Goal: Information Seeking & Learning: Check status

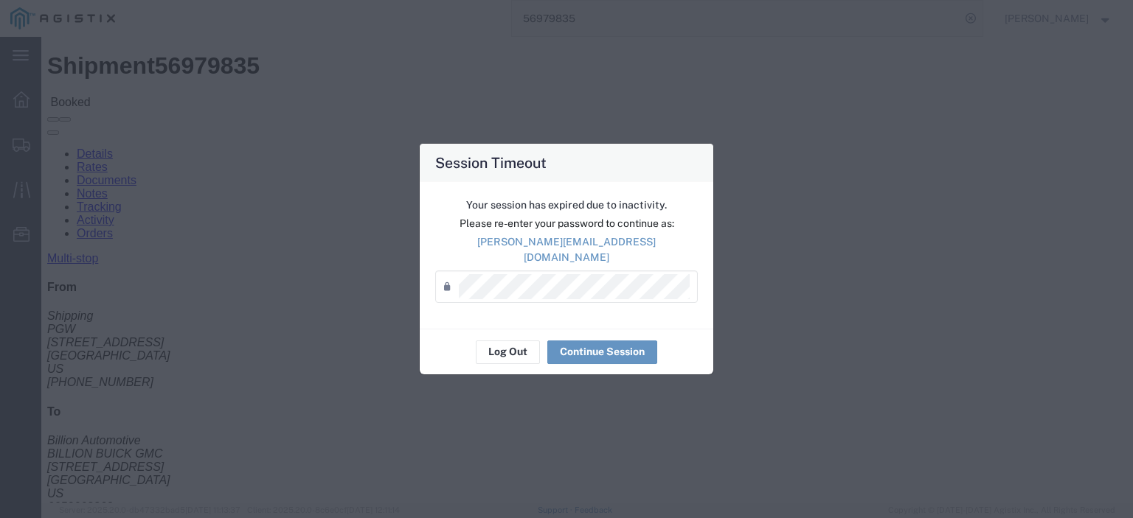
scroll to position [74, 0]
click at [496, 341] on button "Log Out" at bounding box center [508, 353] width 64 height 24
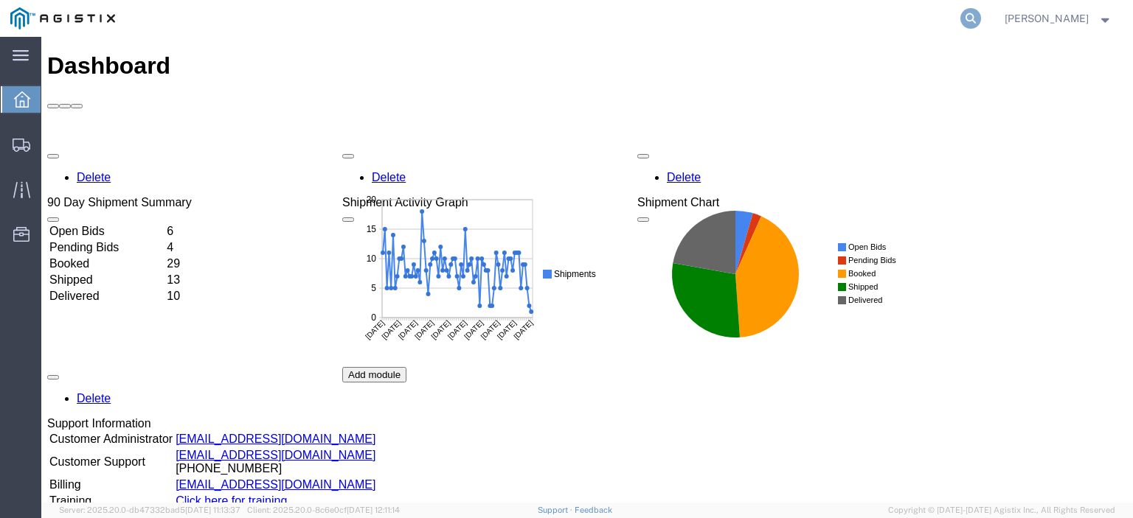
click at [981, 9] on icon at bounding box center [970, 18] width 21 height 21
paste input "57037655"
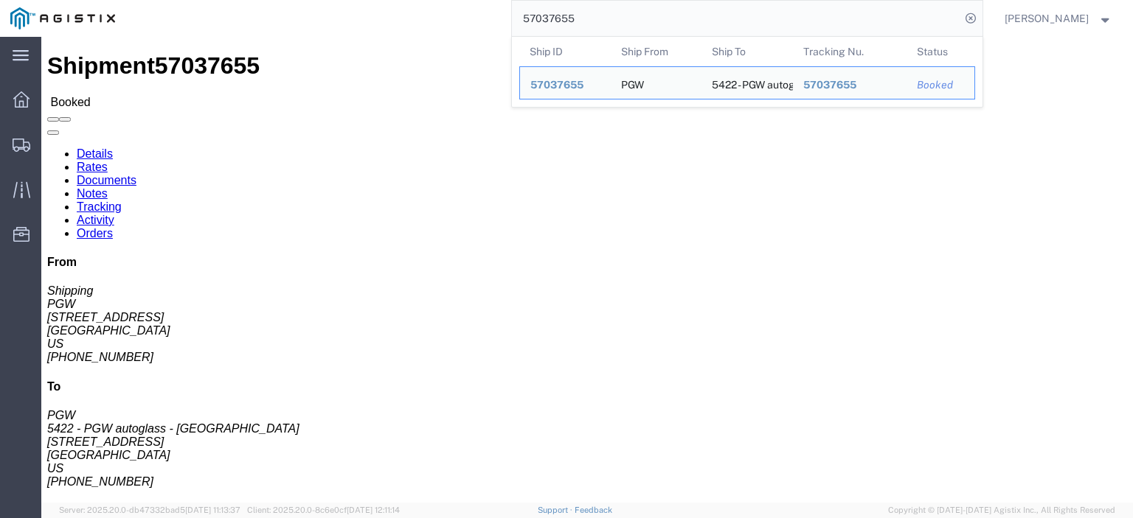
drag, startPoint x: 134, startPoint y: 174, endPoint x: 20, endPoint y: 172, distance: 114.3
click div "Ship From PGW (Shipping) 5407 [STREET_ADDRESS] [PHONE_NUMBER] [EMAIL_ADDRESS][D…"
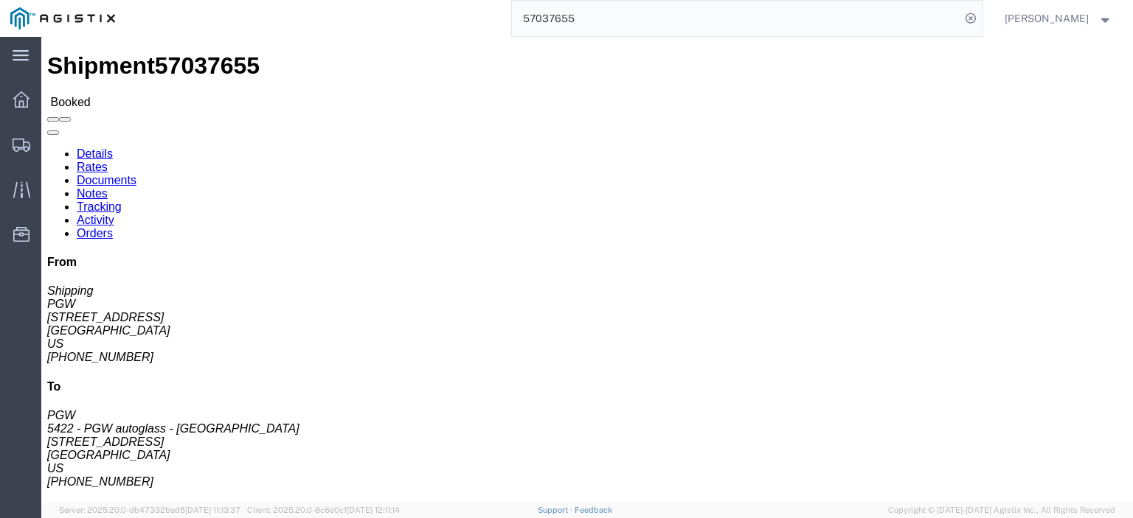
copy address "[STREET_ADDRESS]"
drag, startPoint x: 333, startPoint y: 174, endPoint x: 208, endPoint y: 169, distance: 124.7
click div "Ship To 5422 - PGW autoglass - [GEOGRAPHIC_DATA] (PGW) [STREET_ADDRESS] [PHONE_…"
copy address "[STREET_ADDRESS]"
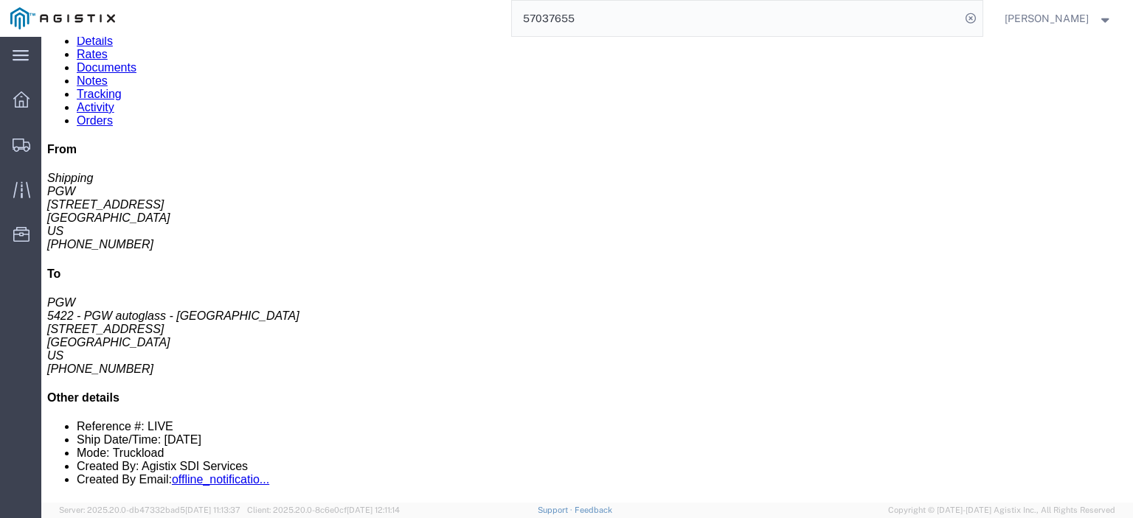
scroll to position [147, 0]
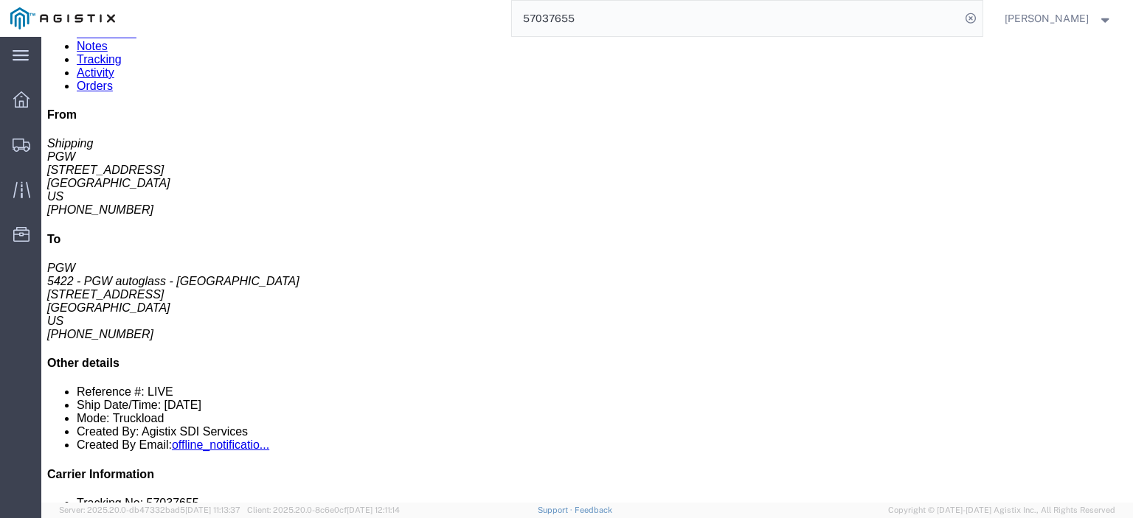
click link "Rates"
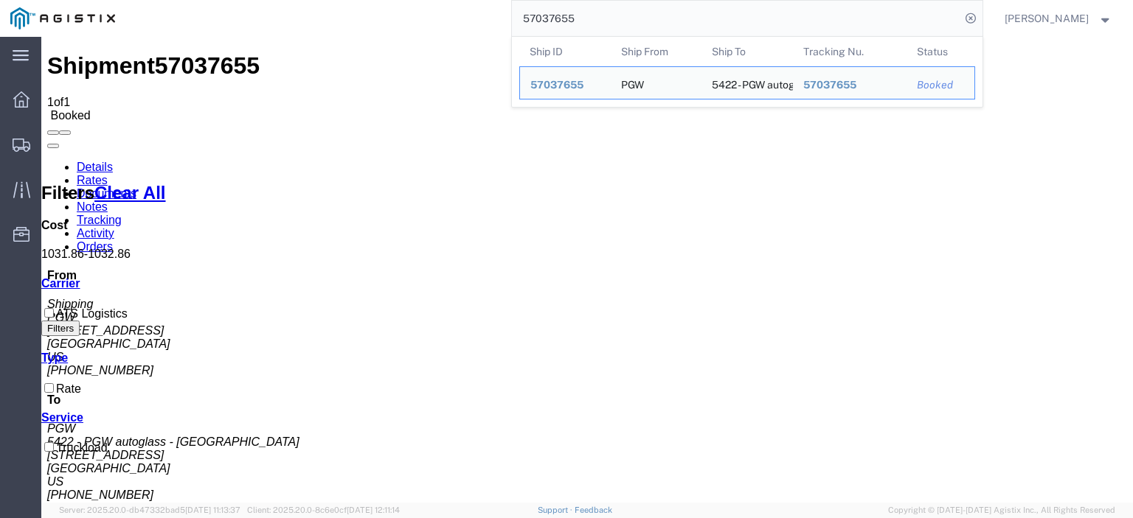
drag, startPoint x: 596, startPoint y: 10, endPoint x: 425, endPoint y: -4, distance: 172.4
click at [425, 0] on html "main_menu Created with Sketch. Collapse Menu Dashboard Shipments Traffic Resour…" at bounding box center [566, 259] width 1133 height 518
paste input "574"
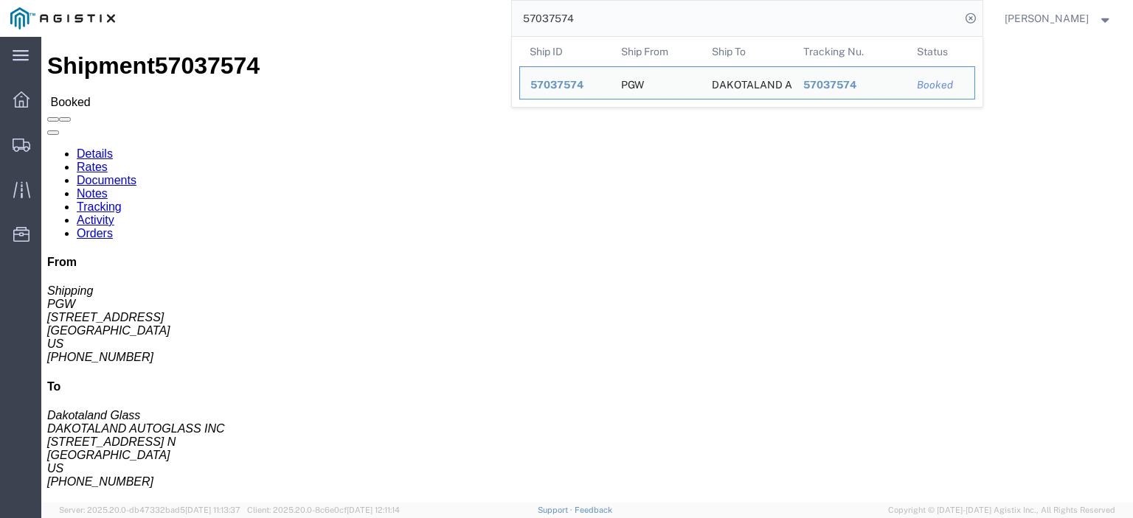
drag, startPoint x: 109, startPoint y: 172, endPoint x: 18, endPoint y: 169, distance: 90.7
click div "Ship From PGW (Shipping) [STREET_ADDRESS] [PHONE_NUMBER] [EMAIL_ADDRESS][DOMAIN…"
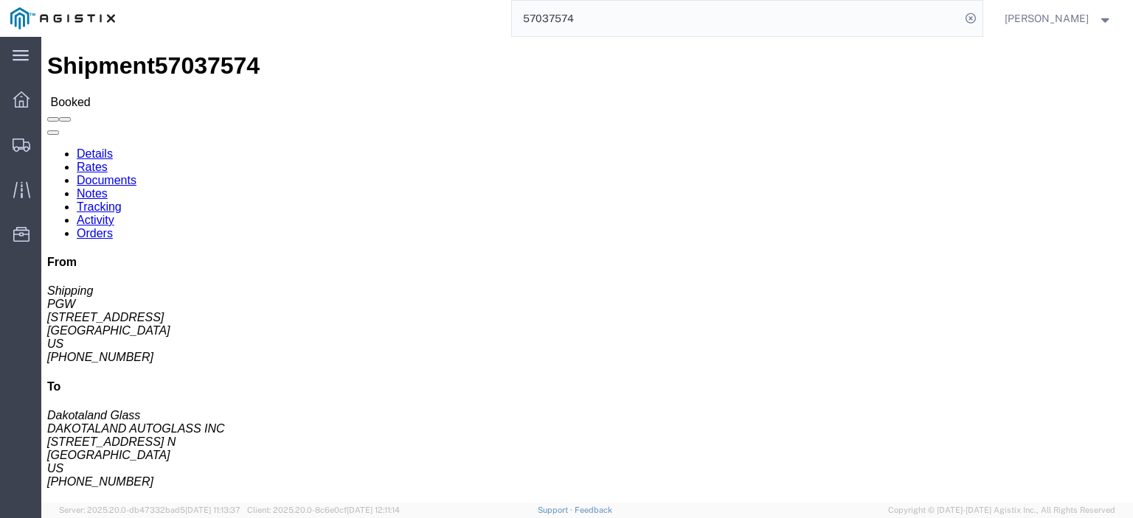
click address "PGW (Shipping) [STREET_ADDRESS] [PHONE_NUMBER] [EMAIL_ADDRESS][DOMAIN_NAME]"
copy address "[STREET_ADDRESS]"
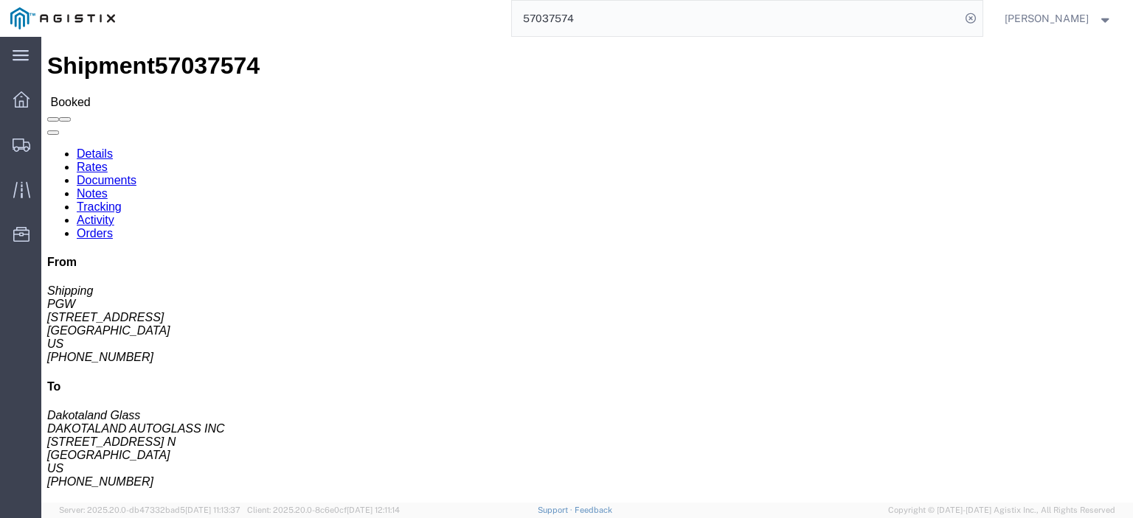
drag, startPoint x: 286, startPoint y: 166, endPoint x: 265, endPoint y: 170, distance: 21.1
click address "DAKOTALAND AUTOGLASS INC (Dakotaland Glass) DAGSFS [STREET_ADDRESS] [GEOGRAPHIC…"
drag, startPoint x: 307, startPoint y: 171, endPoint x: 209, endPoint y: 175, distance: 98.2
click div "Ship To DAKOTALAND AUTOGLASS INC (Dakotaland Glass) DAGSFS [STREET_ADDRESS] [GE…"
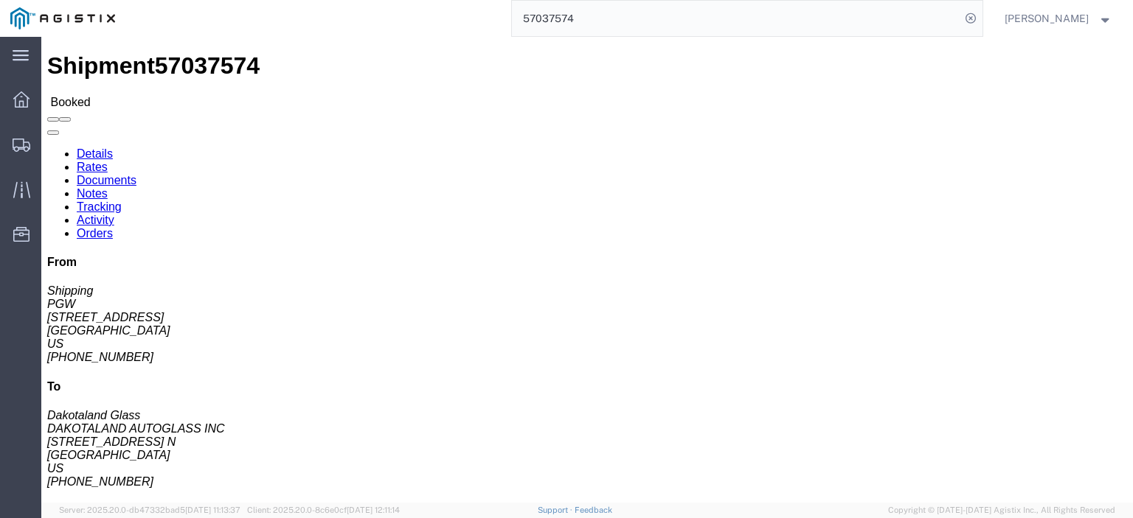
copy address "[STREET_ADDRESS] N"
drag, startPoint x: 258, startPoint y: 150, endPoint x: 209, endPoint y: 139, distance: 49.9
click div "Ship To DAKOTALAND AUTOGLASS INC (Dakotaland Glass) DAGSFS [STREET_ADDRESS] [GE…"
copy address "DAKOTALAND AUTOGLASS INC (Dakotaland Glass) DAGSFS"
click address "DAKOTALAND AUTOGLASS INC (Dakotaland Glass) DAGSFS [STREET_ADDRESS] [GEOGRAPHIC…"
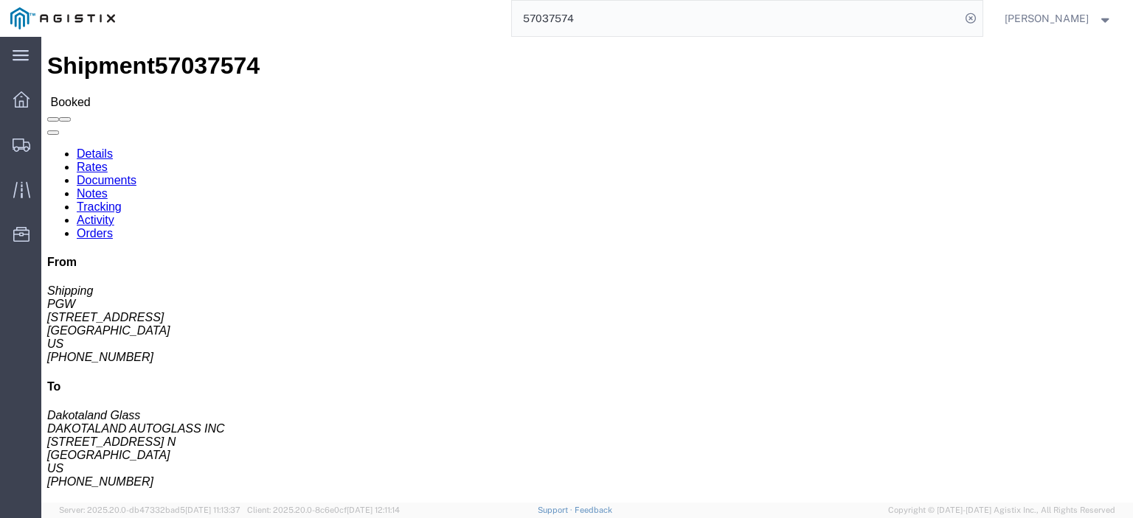
drag, startPoint x: 315, startPoint y: 187, endPoint x: 214, endPoint y: 192, distance: 101.1
click div "Ship To DAKOTALAND AUTOGLASS INC (Dakotaland Glass) DAGSFS [STREET_ADDRESS] [GE…"
copy address "[GEOGRAPHIC_DATA]"
drag, startPoint x: 397, startPoint y: 229, endPoint x: 206, endPoint y: 233, distance: 191.0
click div "Ship To DAKOTALAND AUTOGLASS INC (Dakotaland Glass) DAGSFS [STREET_ADDRESS] [GE…"
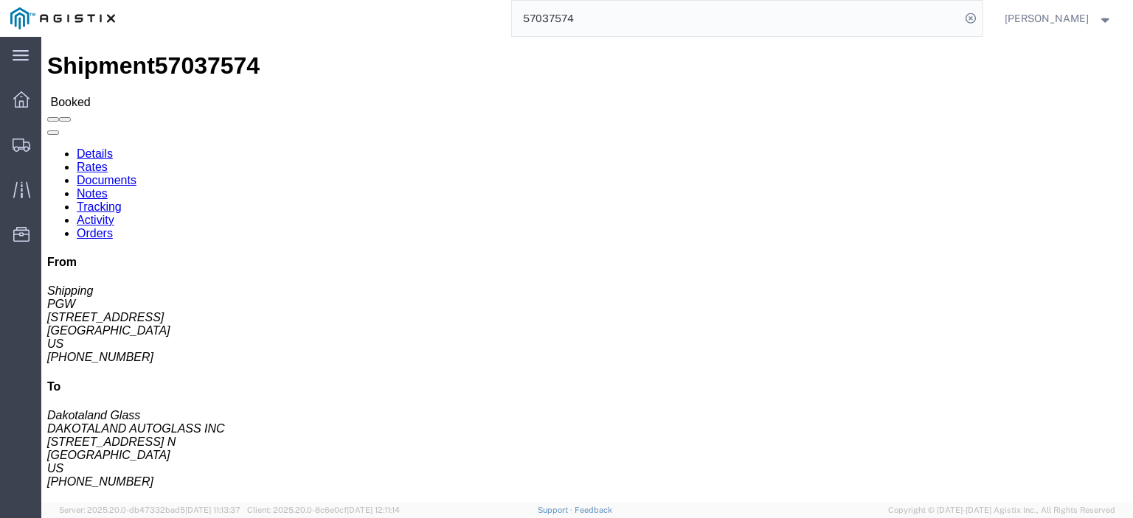
copy address "[PERSON_NAME][EMAIL_ADDRESS][PERSON_NAME][DOMAIN_NAME]"
drag, startPoint x: 280, startPoint y: 216, endPoint x: 221, endPoint y: 218, distance: 59.0
click div "Ship To DAKOTALAND AUTOGLASS INC (Dakotaland Glass) DAGSFS [STREET_ADDRESS] [GE…"
copy address "[PHONE_NUMBER]"
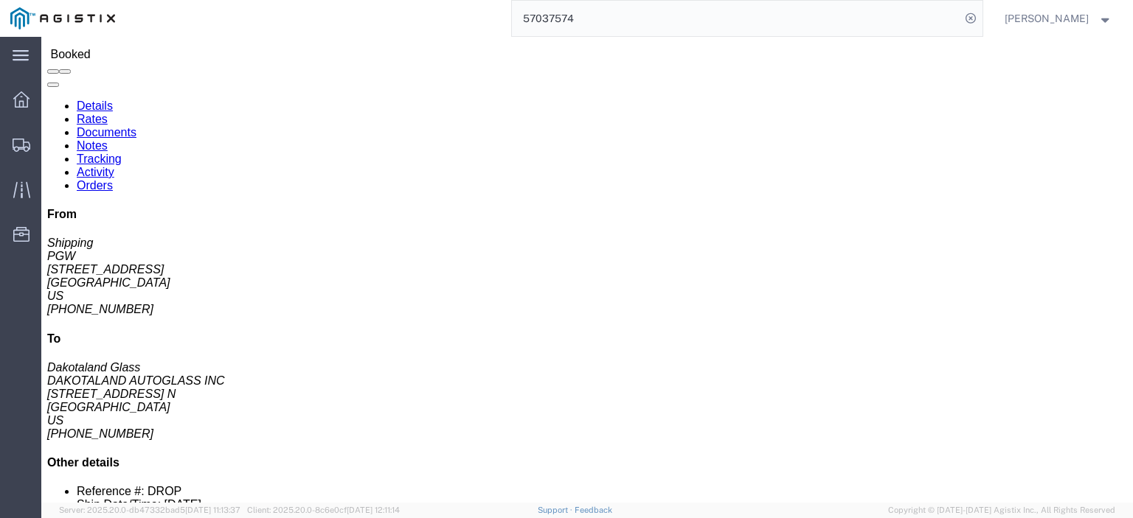
scroll to position [74, 0]
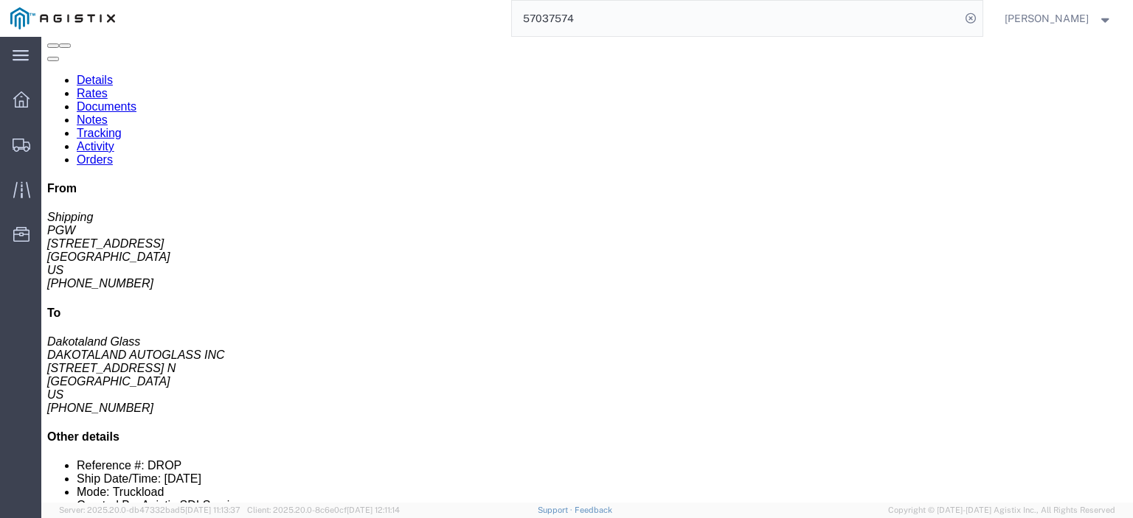
click link "Rates"
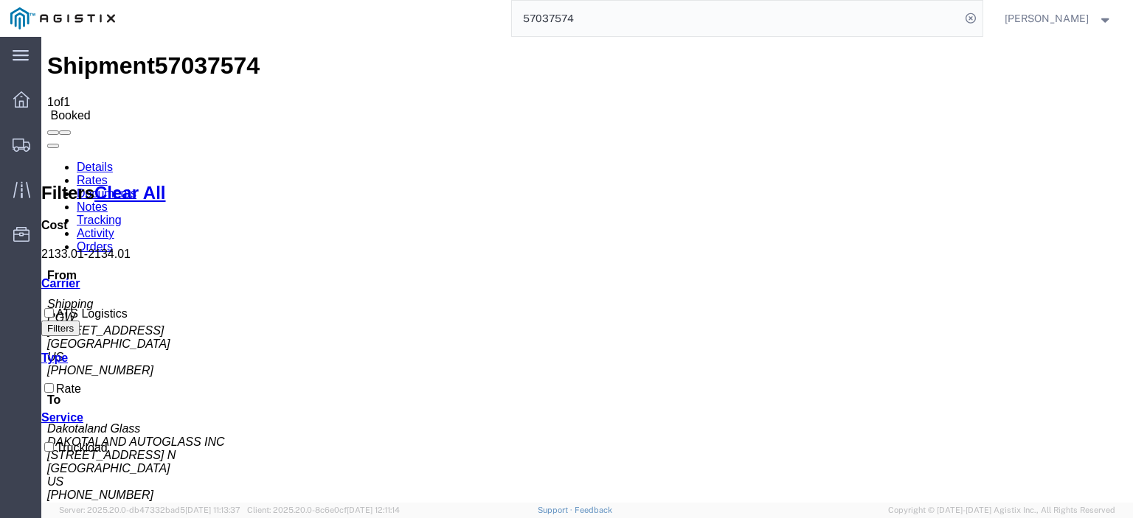
click at [108, 201] on link "Notes" at bounding box center [92, 207] width 31 height 13
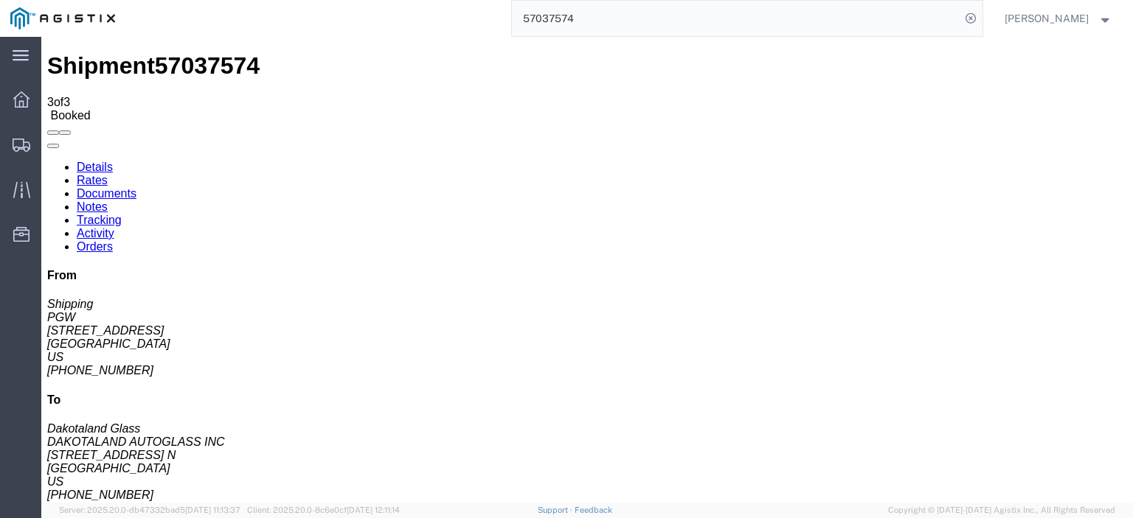
drag, startPoint x: 627, startPoint y: 17, endPoint x: 409, endPoint y: 35, distance: 219.0
click at [409, 35] on div "57037574" at bounding box center [553, 18] width 857 height 37
paste input "5"
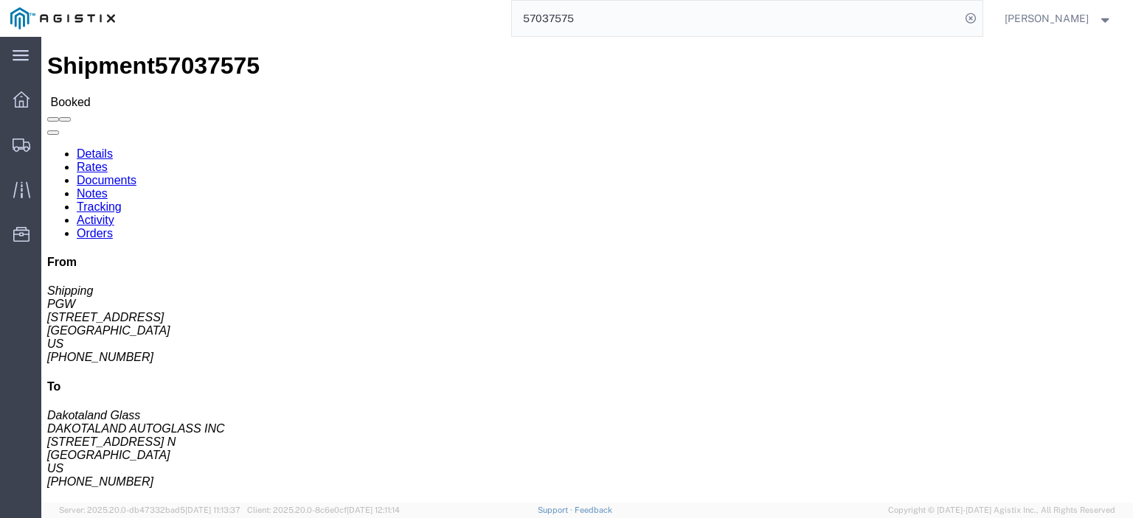
click link "Notes"
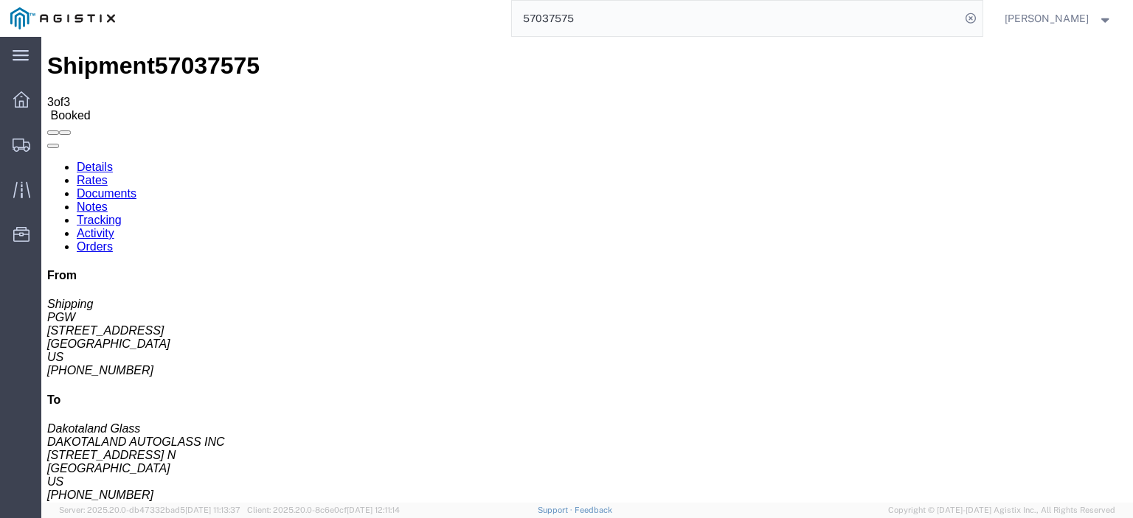
click at [108, 174] on link "Rates" at bounding box center [92, 180] width 31 height 13
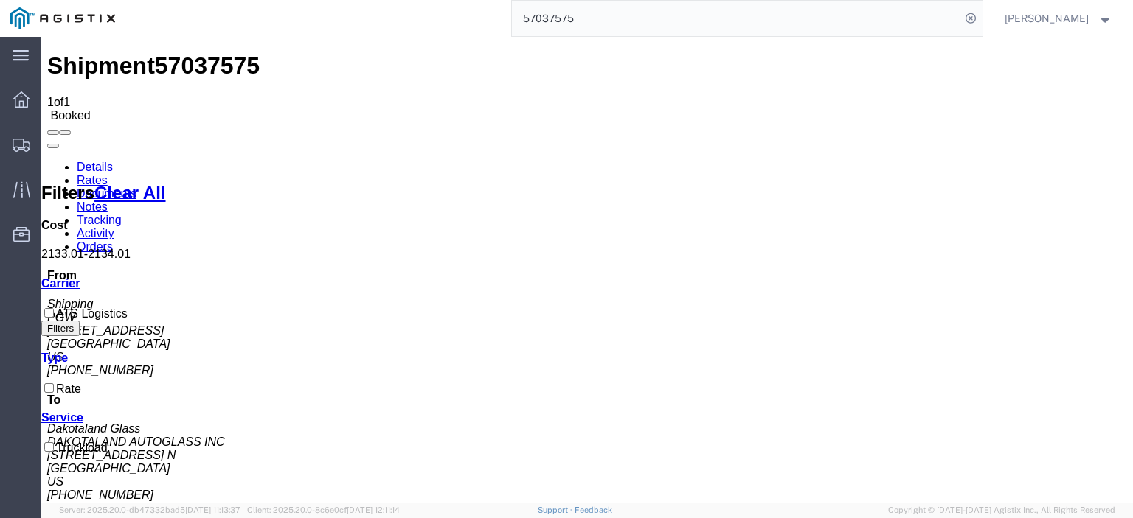
click at [90, 161] on link "Details" at bounding box center [95, 167] width 36 height 13
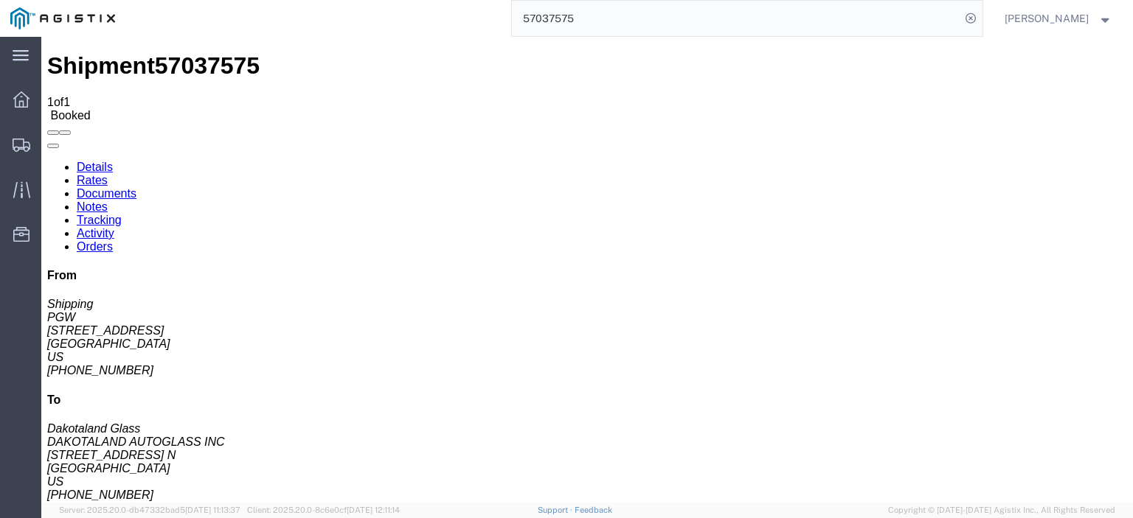
drag, startPoint x: 627, startPoint y: 21, endPoint x: 534, endPoint y: 22, distance: 93.7
click at [534, 22] on div "57037575" at bounding box center [553, 18] width 857 height 37
paste input "9"
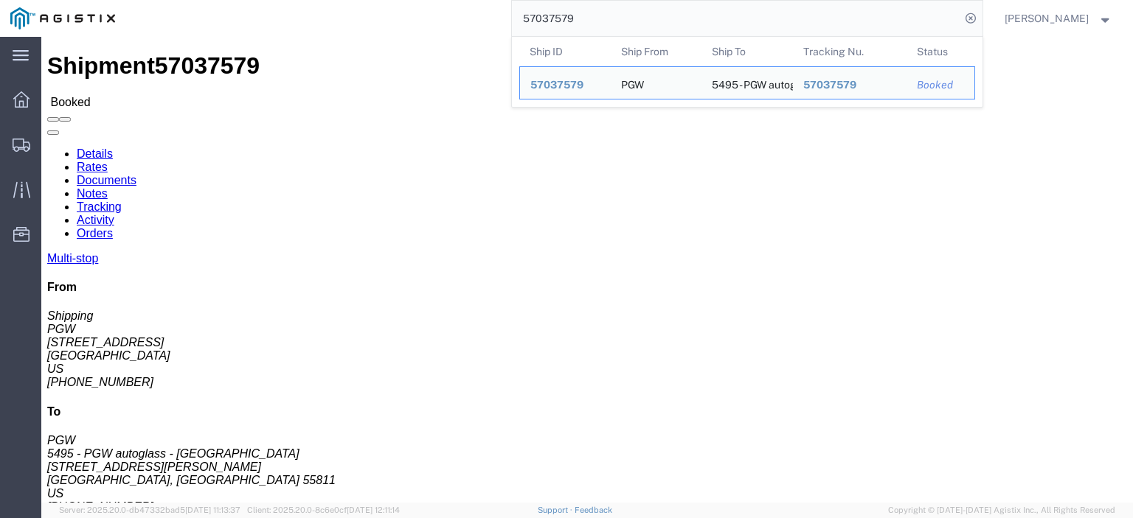
drag, startPoint x: 102, startPoint y: 173, endPoint x: 8, endPoint y: 175, distance: 94.4
click div "Ship From PGW (Shipping) [STREET_ADDRESS] [PHONE_NUMBER] [EMAIL_ADDRESS][DOMAIN…"
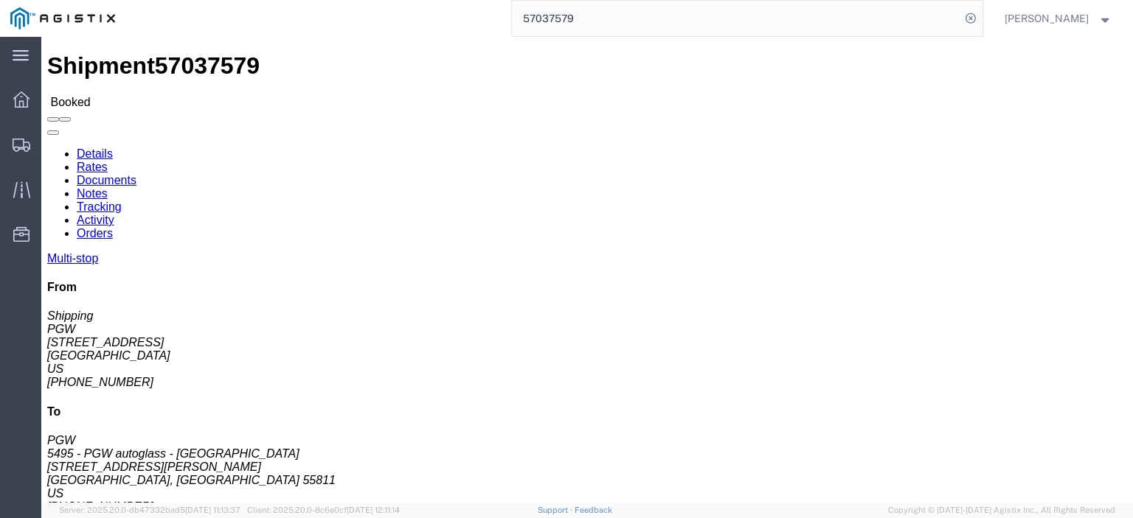
drag, startPoint x: 299, startPoint y: 166, endPoint x: 221, endPoint y: 175, distance: 78.7
click div "Ship To 5495 - PGW autoglass - Duluth (PGW) 5495 [STREET_ADDRESS][PERSON_NAME] …"
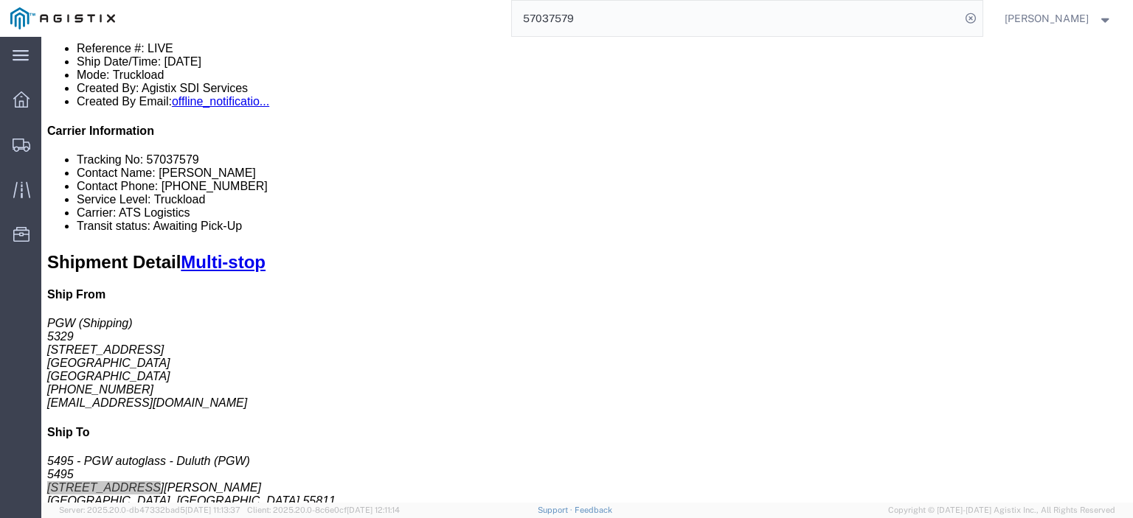
scroll to position [295, 0]
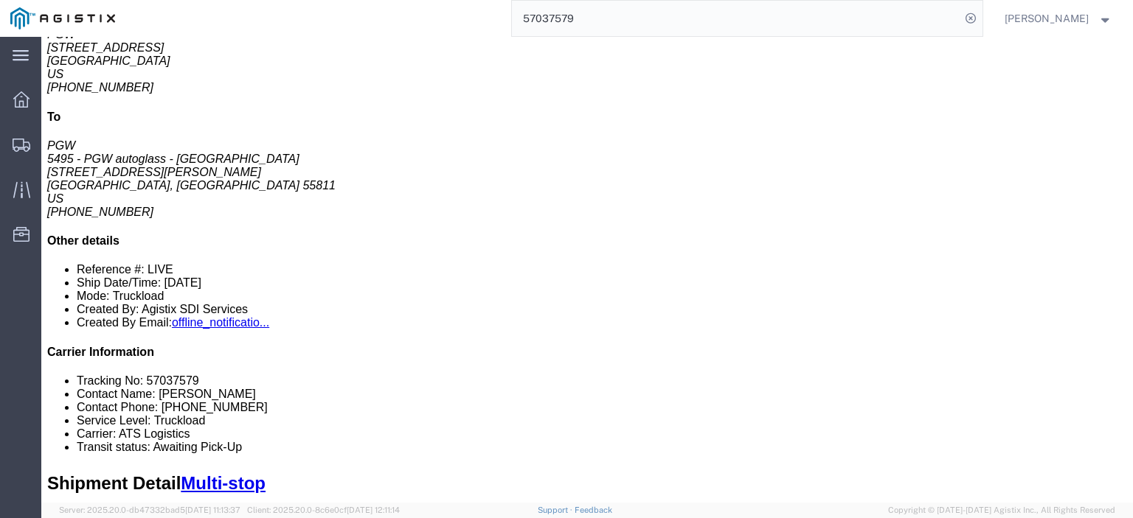
drag, startPoint x: 230, startPoint y: 140, endPoint x: 170, endPoint y: 141, distance: 60.5
click td "5516 - PGW autoglass - [PERSON_NAME] [STREET_ADDRESS][PERSON_NAME]"
copy div "[STREET_ADDRESS]"
click link "Rates"
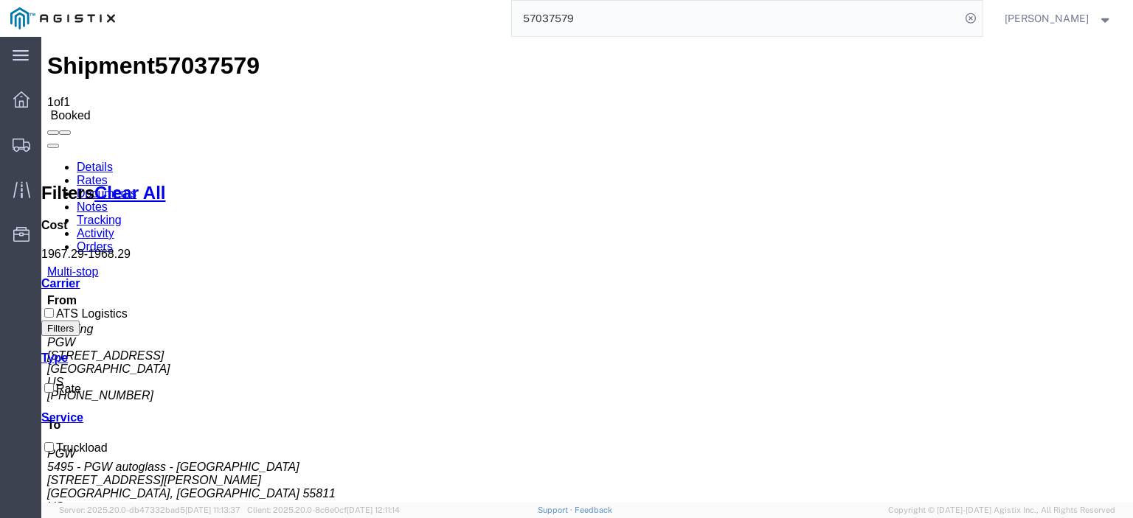
click at [108, 201] on link "Notes" at bounding box center [92, 207] width 31 height 13
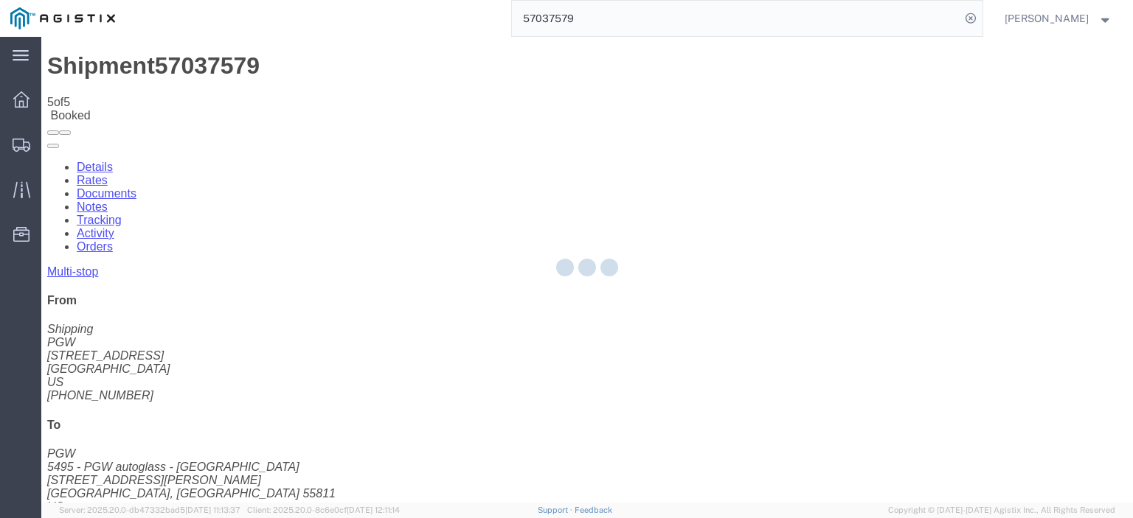
click at [268, 97] on div at bounding box center [586, 270] width 1091 height 466
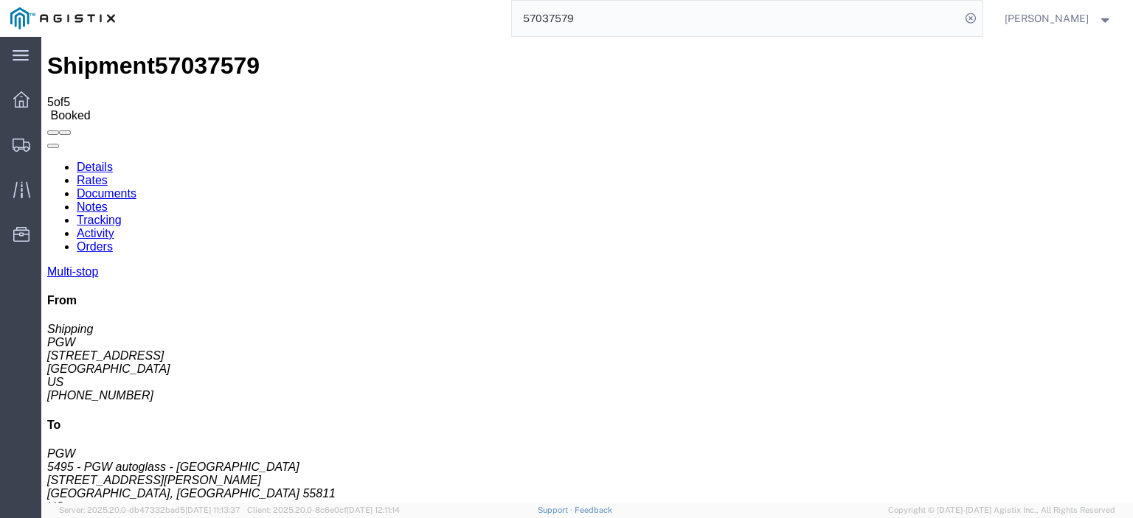
scroll to position [74, 0]
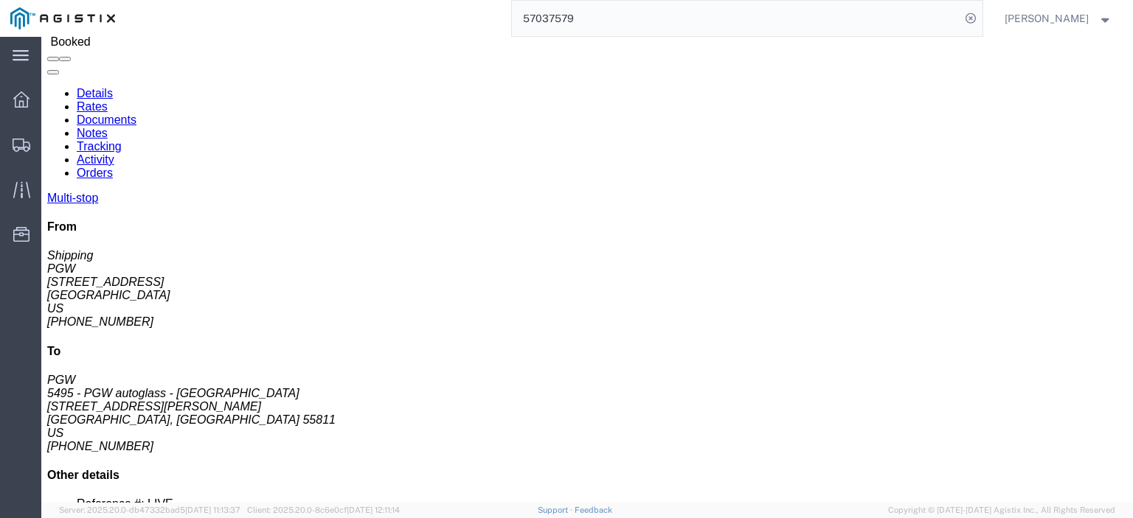
drag, startPoint x: 670, startPoint y: 18, endPoint x: 423, endPoint y: 8, distance: 247.2
click at [424, 8] on div "57037579" at bounding box center [553, 18] width 857 height 37
paste input "82"
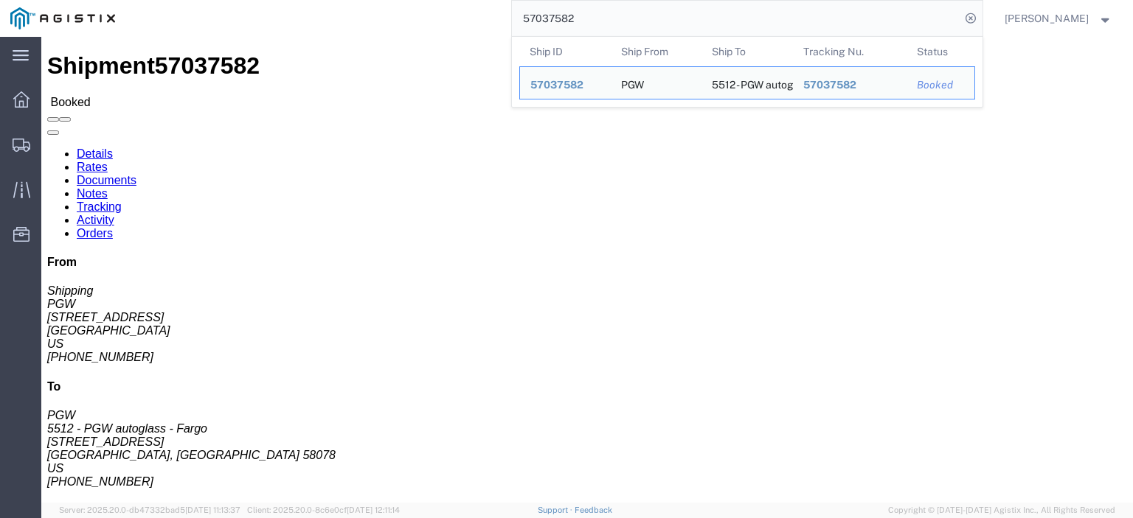
drag, startPoint x: 98, startPoint y: 169, endPoint x: 9, endPoint y: 174, distance: 89.4
click div "Ship From PGW (Shipping) [STREET_ADDRESS] [PHONE_NUMBER] [EMAIL_ADDRESS][DOMAIN…"
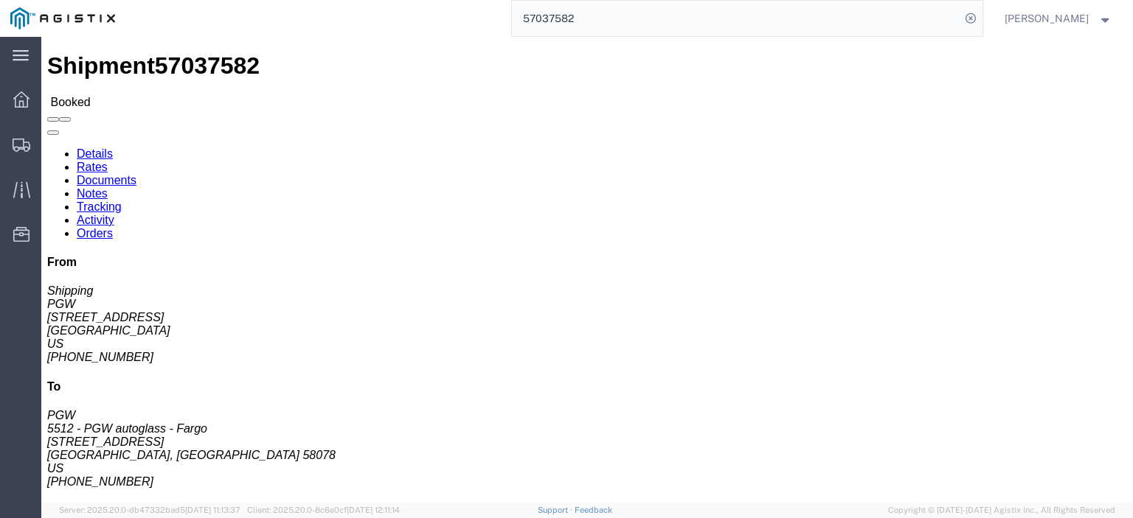
copy address "[STREET_ADDRESS]"
drag, startPoint x: 305, startPoint y: 170, endPoint x: 209, endPoint y: 170, distance: 96.6
click div "Ship To 5512 - PGW autoglass - Fargo (PGW) [STREET_ADDRESS] [PHONE_NUMBER] [EMA…"
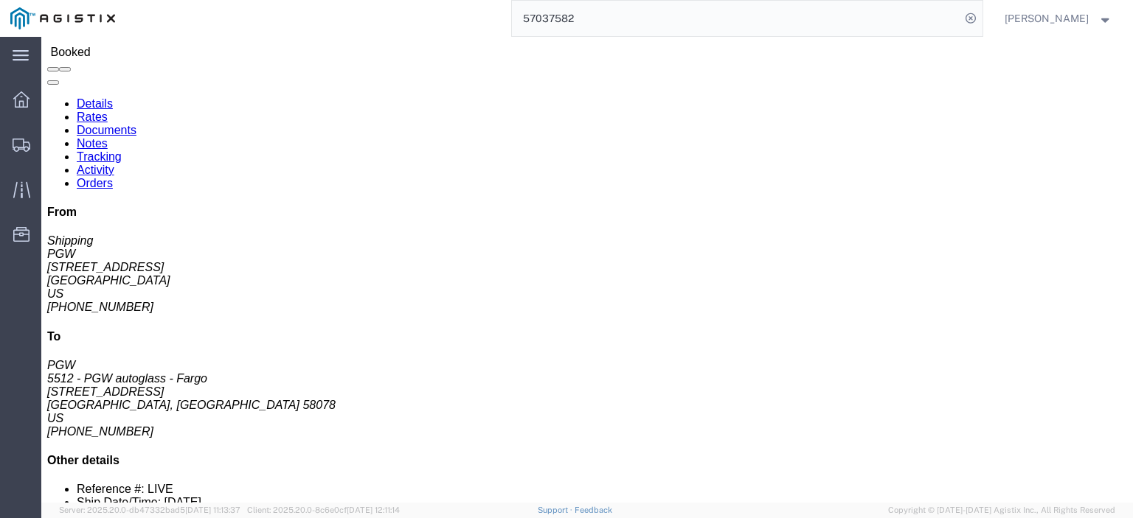
scroll to position [74, 0]
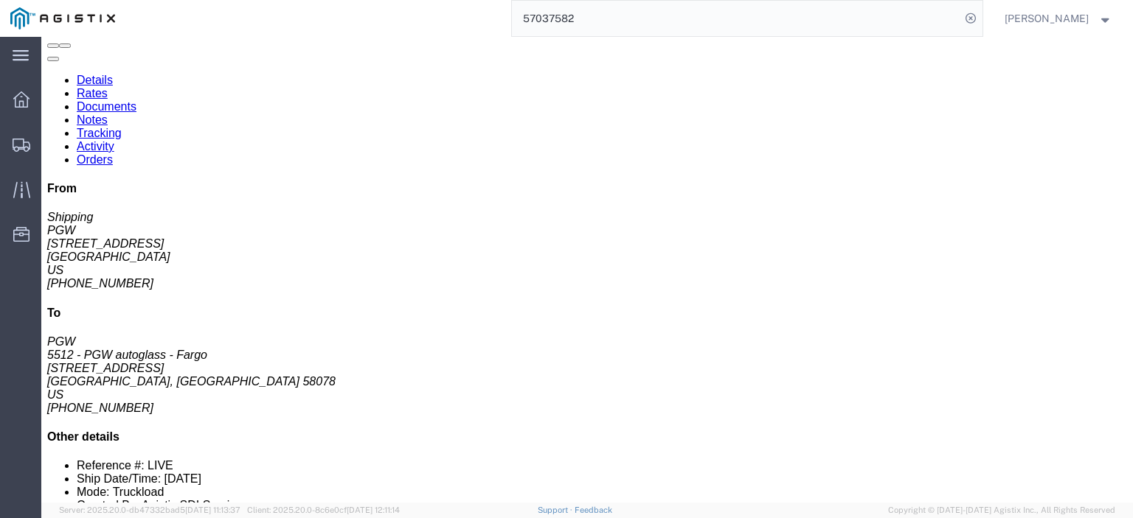
click link "Rates"
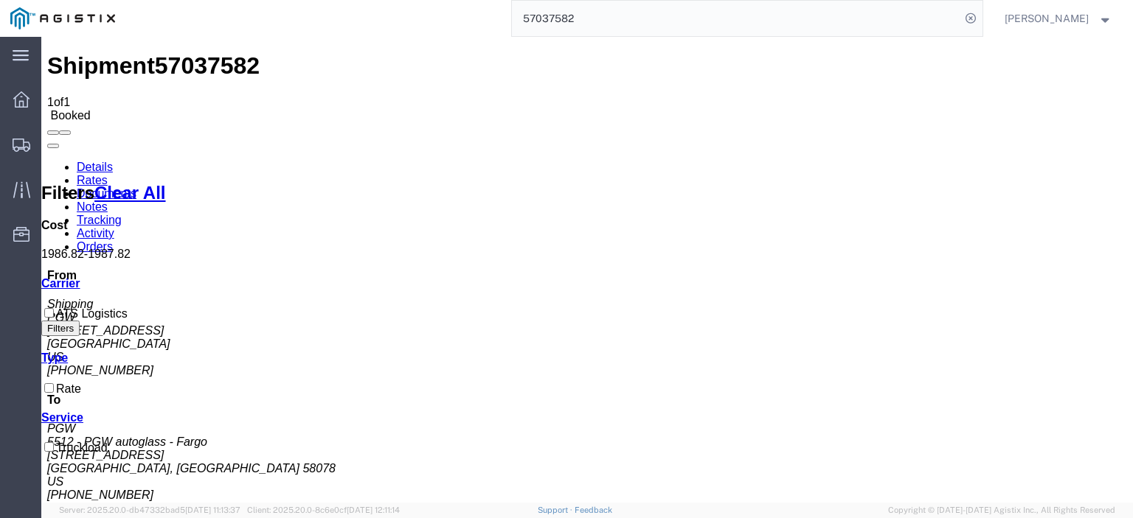
click at [108, 201] on link "Notes" at bounding box center [92, 207] width 31 height 13
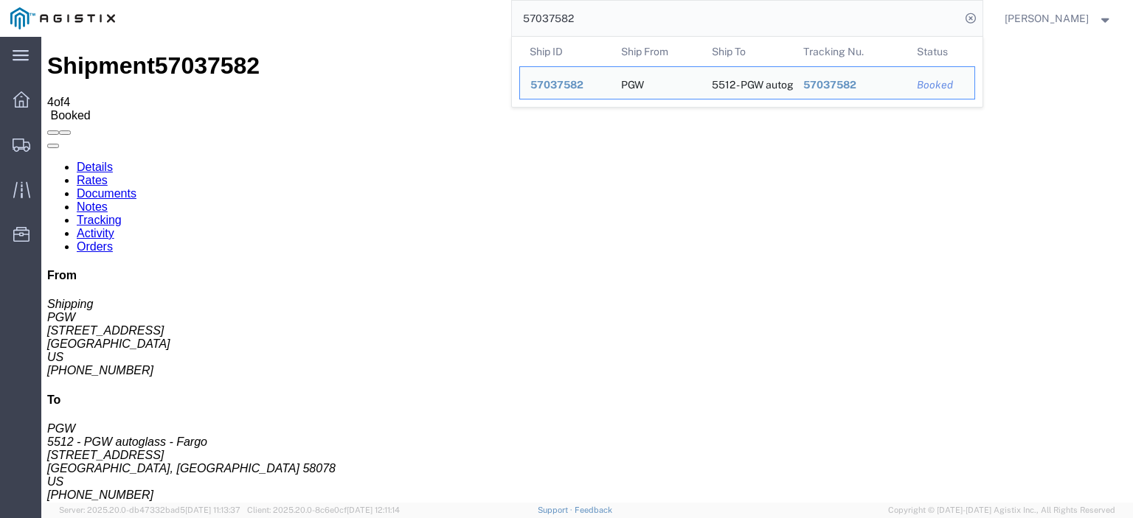
drag, startPoint x: 601, startPoint y: 15, endPoint x: 484, endPoint y: 14, distance: 116.5
click at [484, 14] on div "57037582 Ship ID Ship From Ship To Tracking Nu. Status Ship ID 57037582 Ship Fr…" at bounding box center [553, 18] width 857 height 37
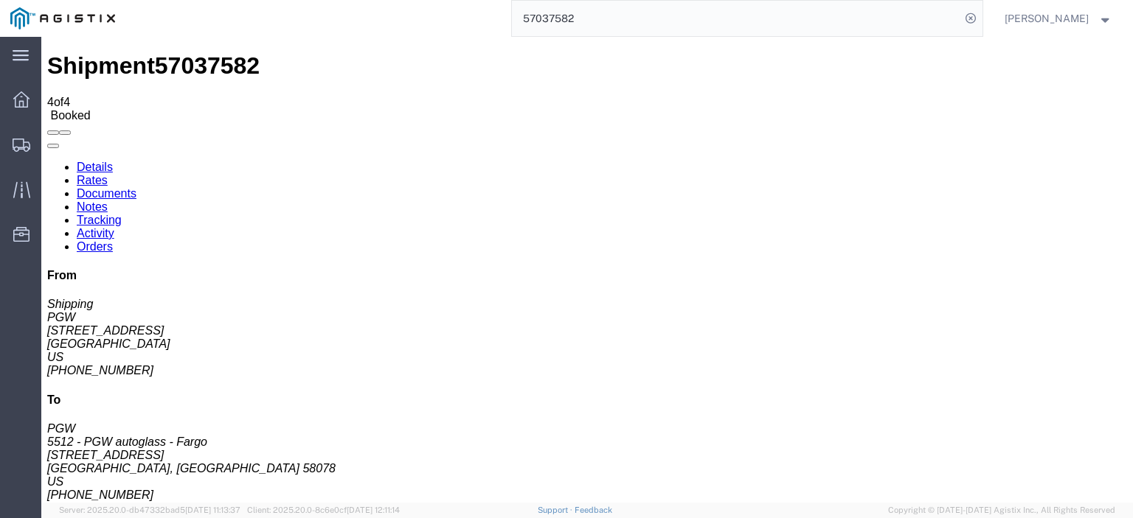
paste input "641"
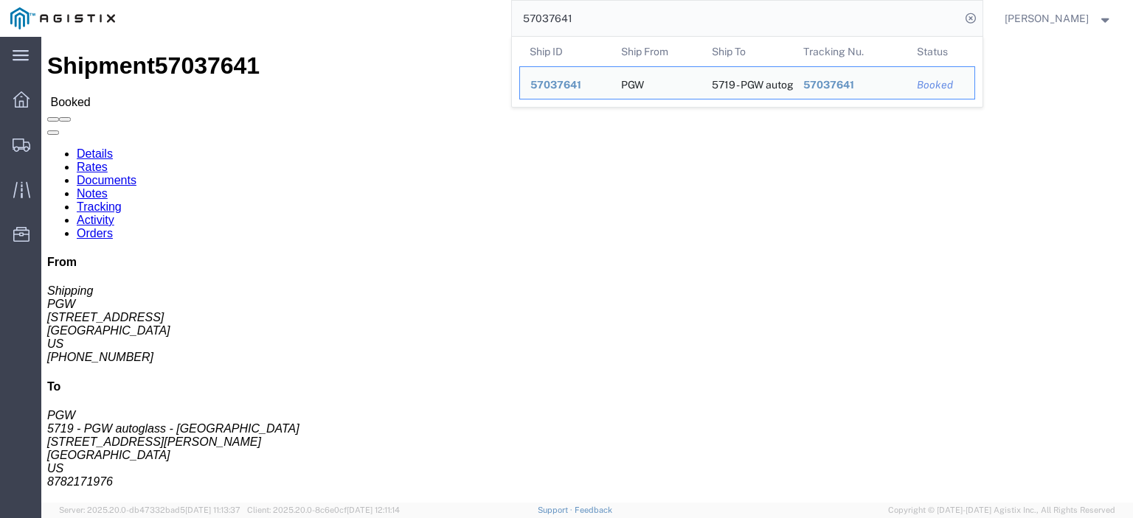
click div "Leg 1 - Truckload"
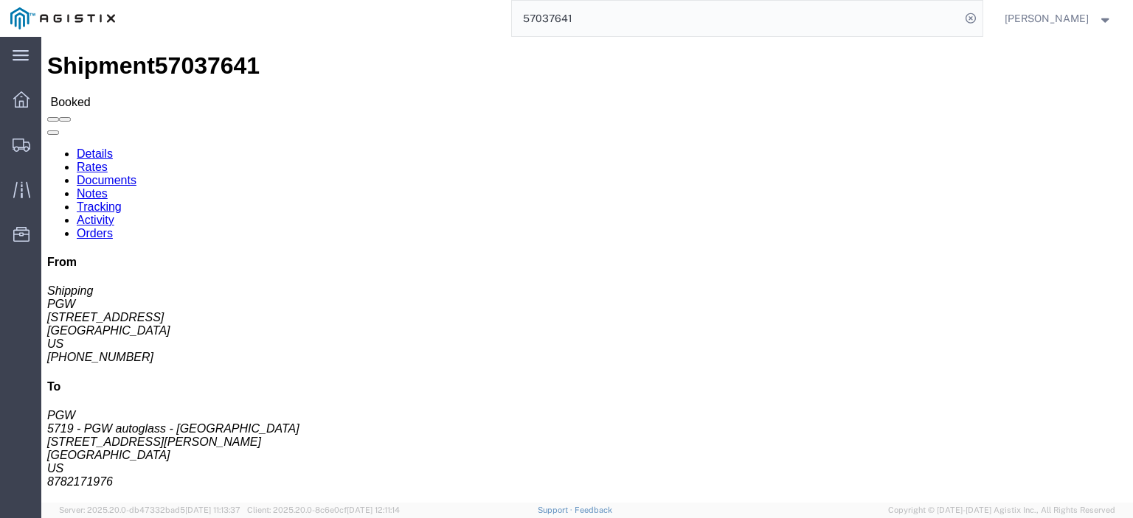
drag, startPoint x: 142, startPoint y: 169, endPoint x: 15, endPoint y: 169, distance: 126.8
click address "PGW (Shipping) 5407 [STREET_ADDRESS] [PHONE_NUMBER] [EMAIL_ADDRESS][DOMAIN_NAME]"
drag, startPoint x: 282, startPoint y: 172, endPoint x: 206, endPoint y: 172, distance: 75.2
click div "Ship To 5719 - PGW autoglass - [GEOGRAPHIC_DATA] (PGW) 5719 [STREET_ADDRESS][PE…"
drag, startPoint x: 268, startPoint y: 218, endPoint x: 221, endPoint y: 214, distance: 47.4
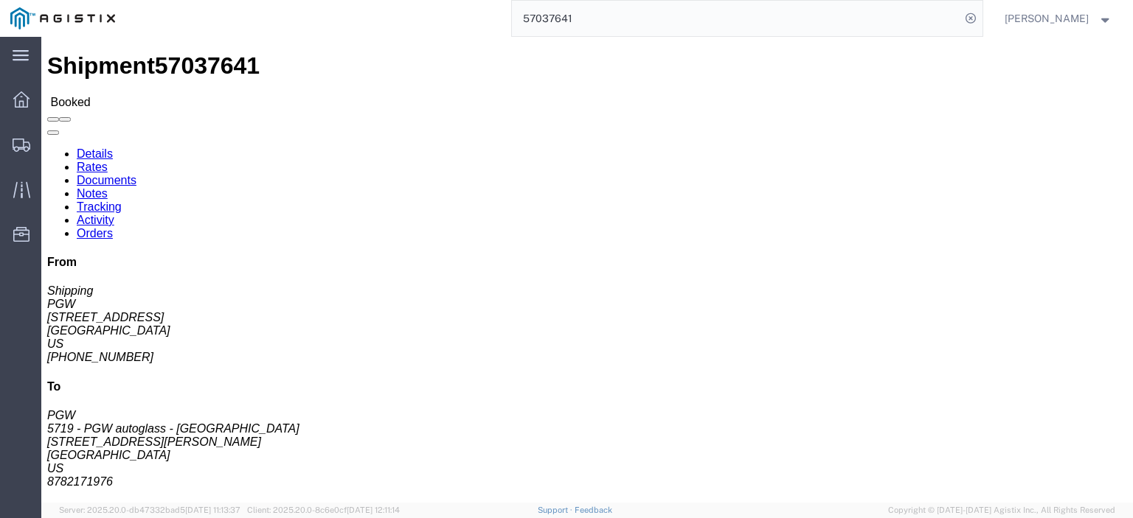
click div "Ship To 5719 - PGW autoglass - [GEOGRAPHIC_DATA] (PGW) 5719 [STREET_ADDRESS][PE…"
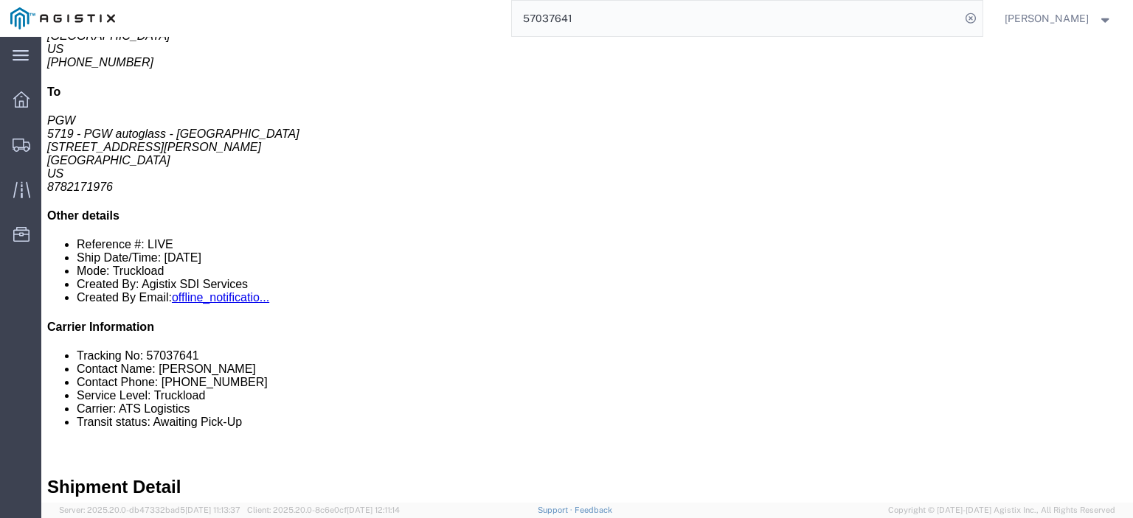
scroll to position [369, 0]
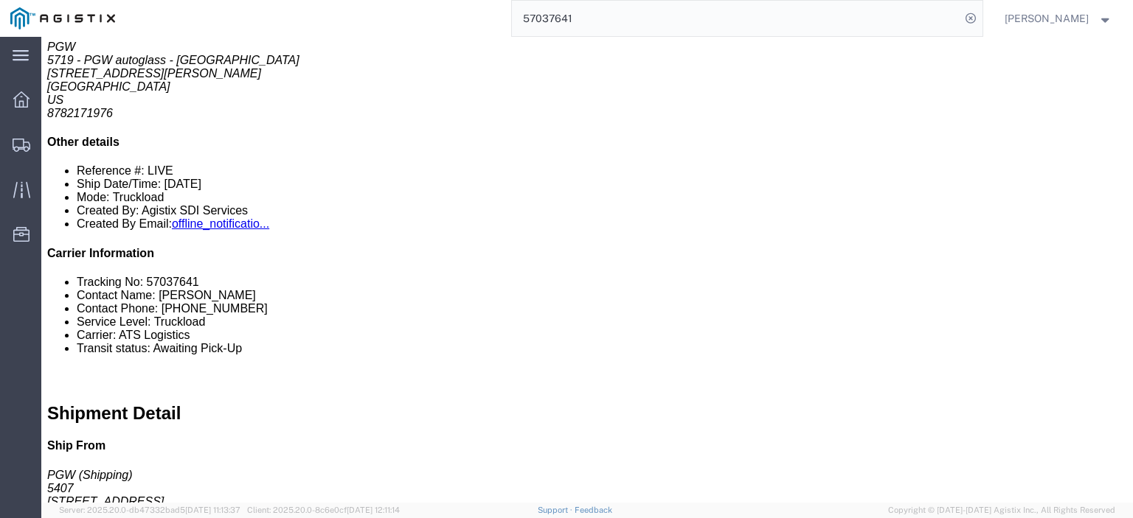
click link "Rates"
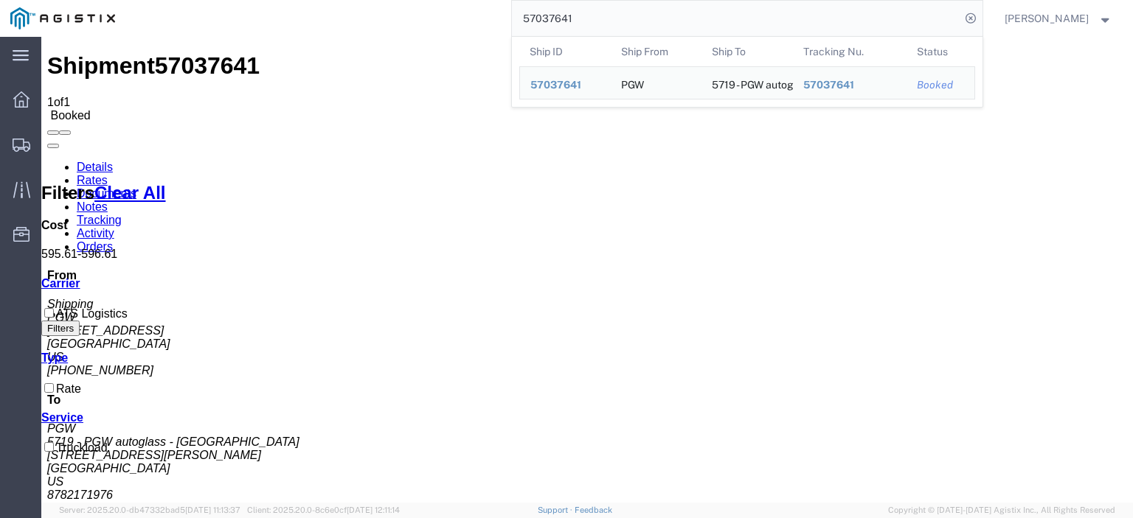
drag, startPoint x: 616, startPoint y: 24, endPoint x: 400, endPoint y: -9, distance: 217.7
click at [400, 0] on html "main_menu Created with Sketch. Collapse Menu Dashboard Shipments Traffic Resour…" at bounding box center [566, 259] width 1133 height 518
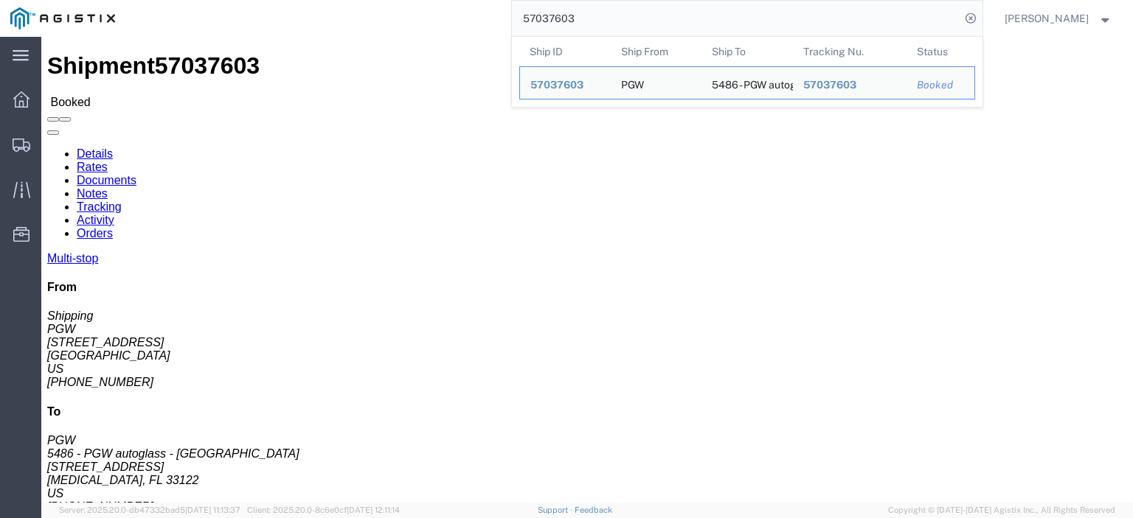
drag, startPoint x: 96, startPoint y: 175, endPoint x: -3, endPoint y: 178, distance: 98.8
click html "Shipment 57037603 Booked Details Rates Documents Notes Tracking Activity Orders…"
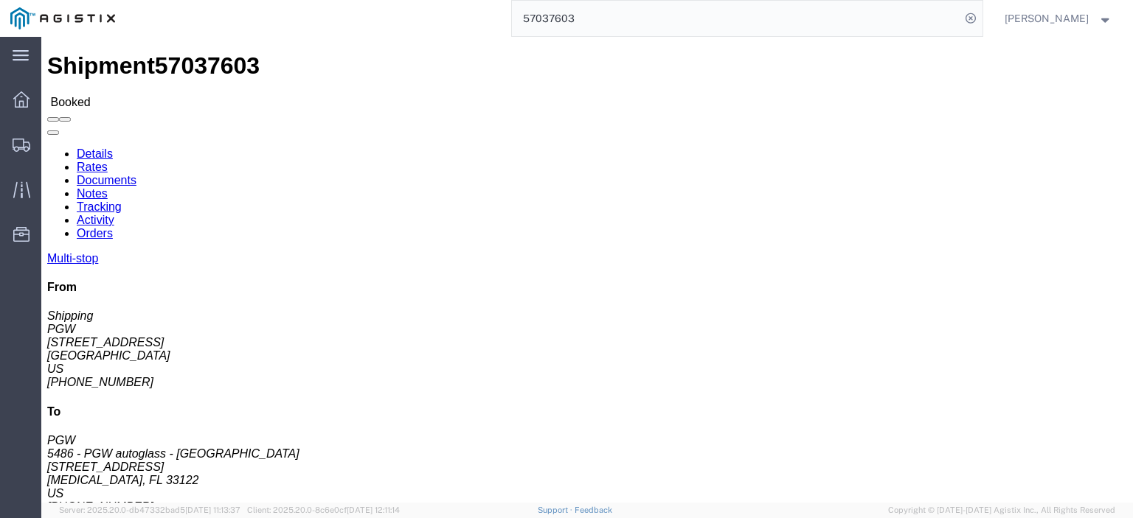
drag, startPoint x: 331, startPoint y: 169, endPoint x: 206, endPoint y: 173, distance: 124.7
click div "Ship To 5486 - PGW autoglass - [GEOGRAPHIC_DATA] (PGW) 5486 [STREET_ADDRESS][ME…"
drag, startPoint x: 242, startPoint y: 154, endPoint x: 229, endPoint y: 142, distance: 17.8
click div "Ship From PGW (Shipping) 5329 [STREET_ADDRESS] [PHONE_NUMBER] [EMAIL_ADDRESS][D…"
click address "5486 - PGW autoglass - [GEOGRAPHIC_DATA] (PGW) 5486 [STREET_ADDRESS][MEDICAL_DA…"
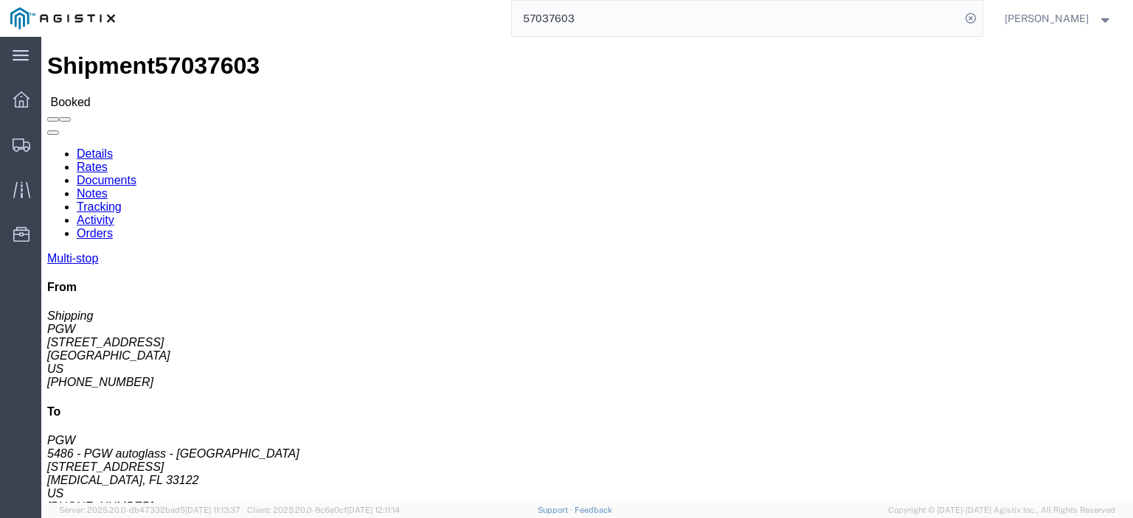
drag, startPoint x: 235, startPoint y: 154, endPoint x: 212, endPoint y: 141, distance: 27.1
click div "Ship To 5486 - PGW autoglass - [GEOGRAPHIC_DATA] (PGW) 5486 [STREET_ADDRESS][ME…"
drag, startPoint x: 239, startPoint y: 149, endPoint x: 296, endPoint y: 157, distance: 58.1
click address "5486 - PGW autoglass - [GEOGRAPHIC_DATA] (PGW) 5486 [STREET_ADDRESS][MEDICAL_DA…"
drag, startPoint x: 291, startPoint y: 192, endPoint x: 212, endPoint y: 192, distance: 78.2
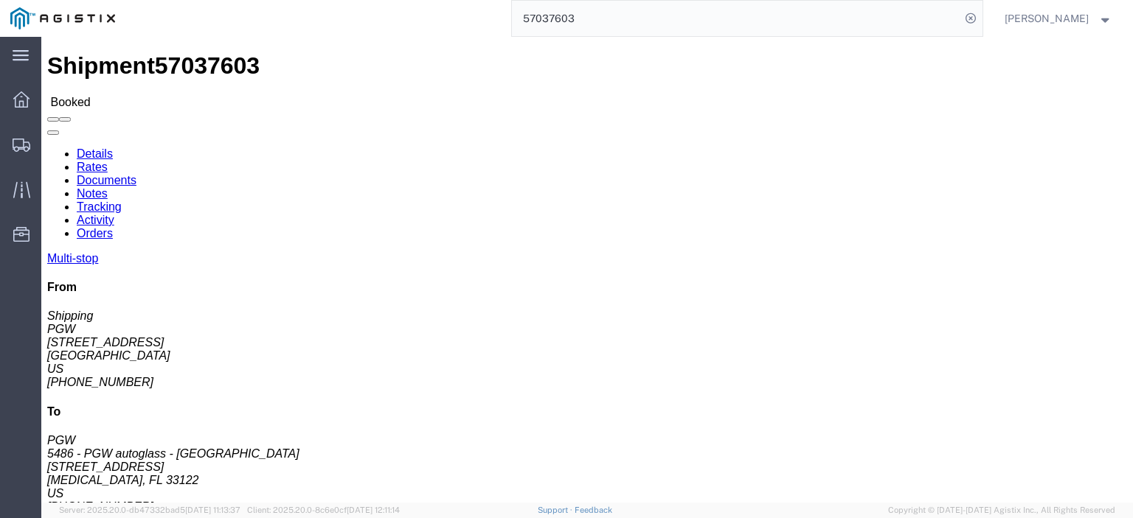
click address "5486 - PGW autoglass - [GEOGRAPHIC_DATA] (PGW) 5486 [STREET_ADDRESS][MEDICAL_DA…"
drag, startPoint x: 362, startPoint y: 234, endPoint x: 205, endPoint y: 238, distance: 157.1
click div "Ship To 5486 - PGW autoglass - [GEOGRAPHIC_DATA] (PGW) 5486 [STREET_ADDRESS][ME…"
drag, startPoint x: 286, startPoint y: 216, endPoint x: 208, endPoint y: 218, distance: 78.2
click div "Ship To 5486 - PGW autoglass - [GEOGRAPHIC_DATA] (PGW) 5486 [STREET_ADDRESS][ME…"
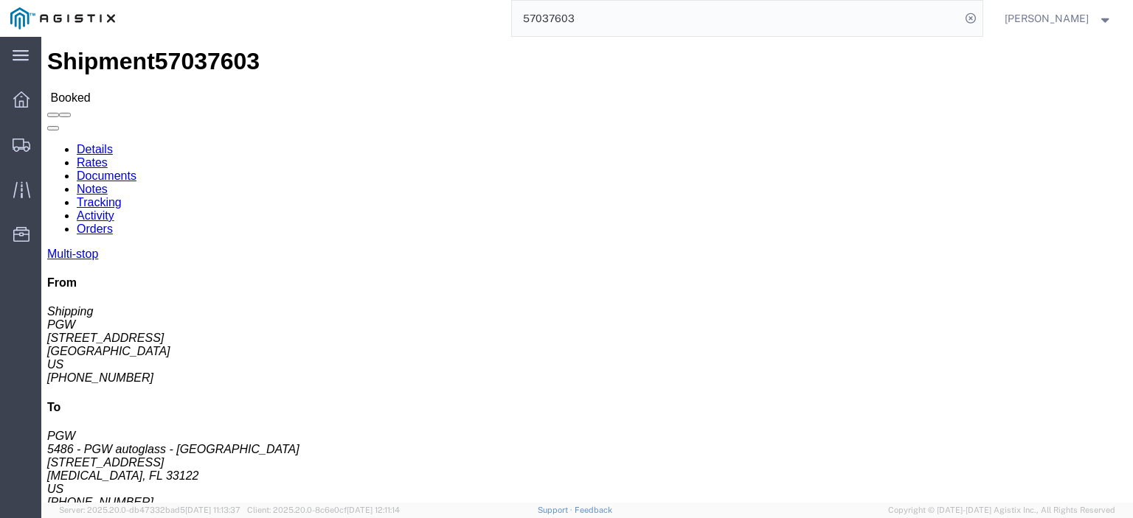
scroll to position [74, 0]
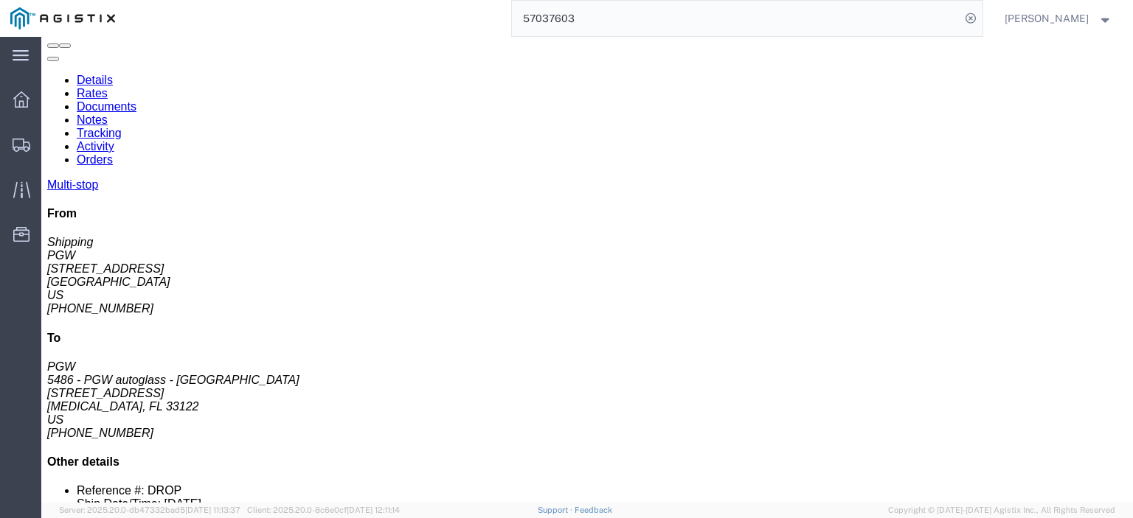
drag, startPoint x: 248, startPoint y: 362, endPoint x: 168, endPoint y: 366, distance: 80.5
click td "5544 - PGW autoglass - [GEOGRAPHIC_DATA] [STREET_ADDRESS]"
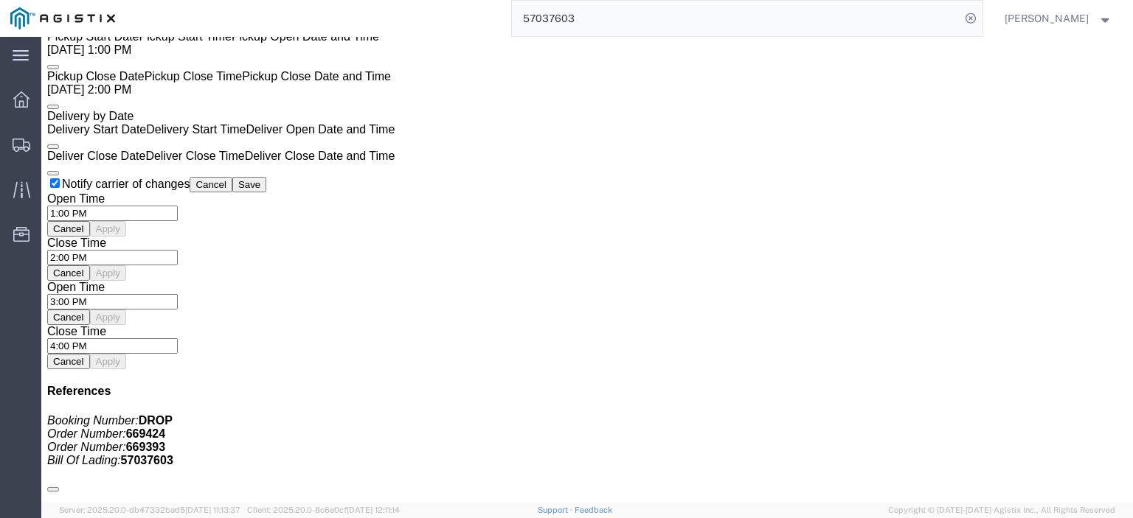
scroll to position [959, 0]
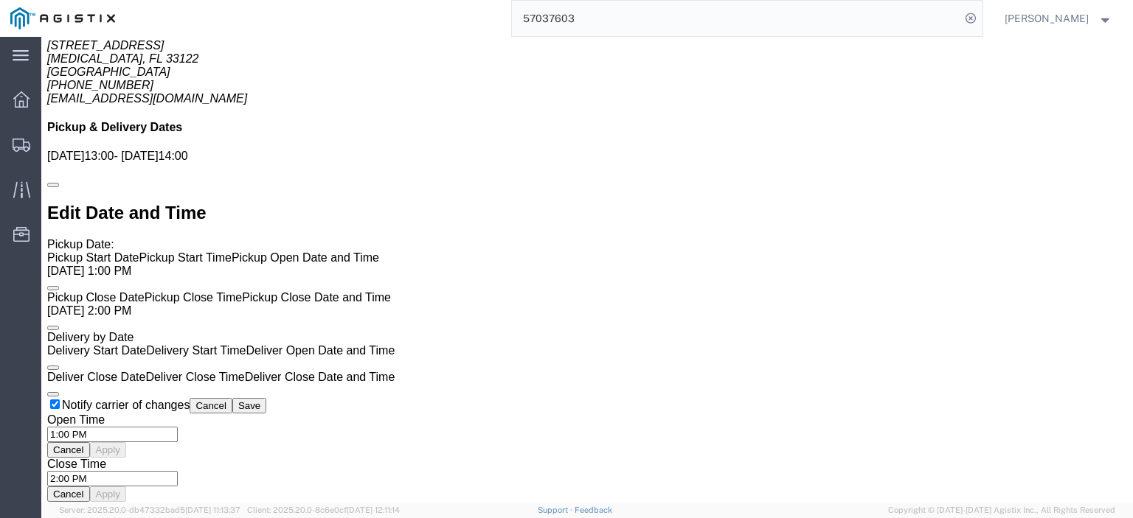
click link "Rates"
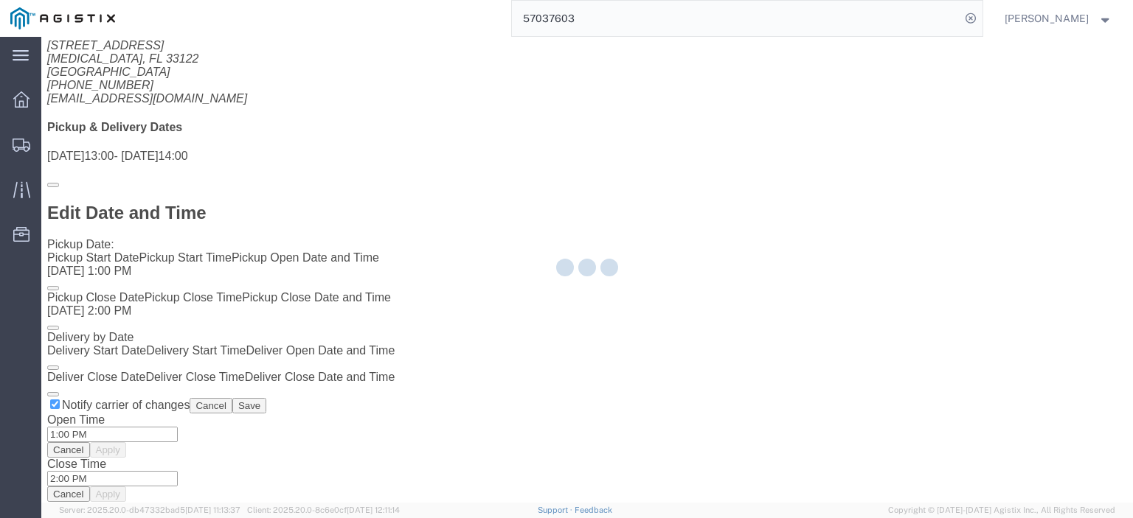
click at [136, 88] on div at bounding box center [586, 270] width 1091 height 466
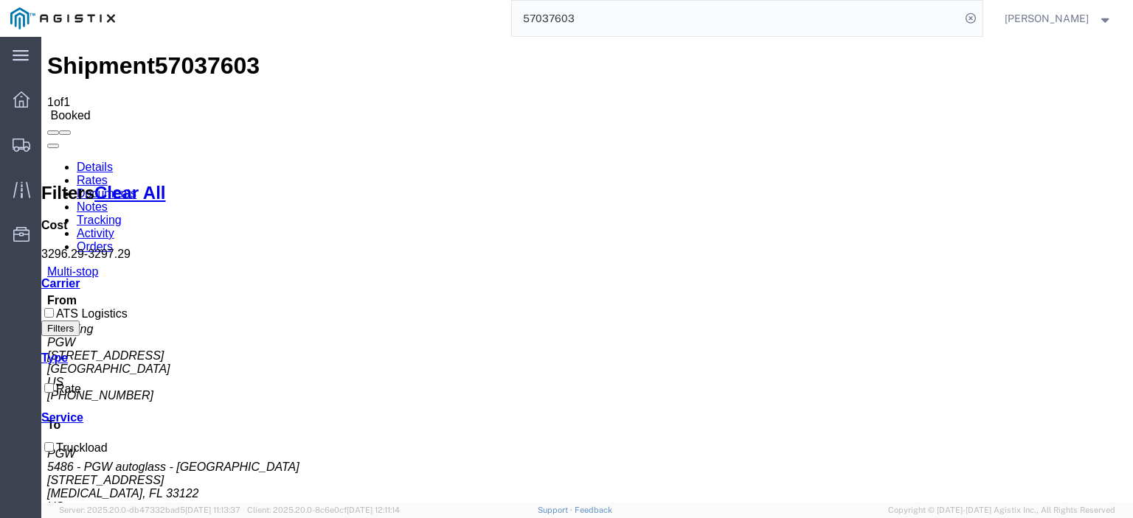
click at [108, 201] on link "Notes" at bounding box center [92, 207] width 31 height 13
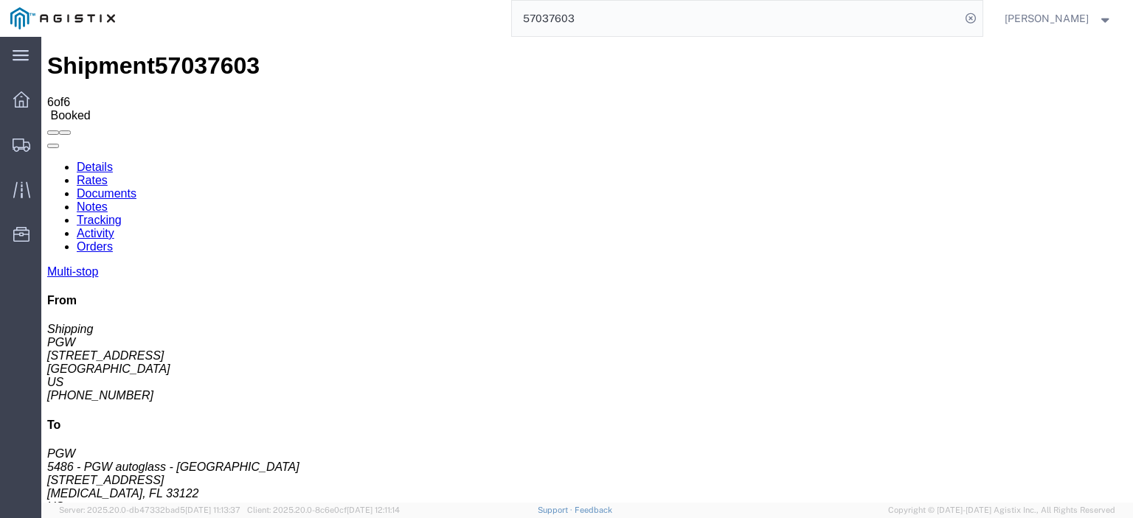
scroll to position [136, 0]
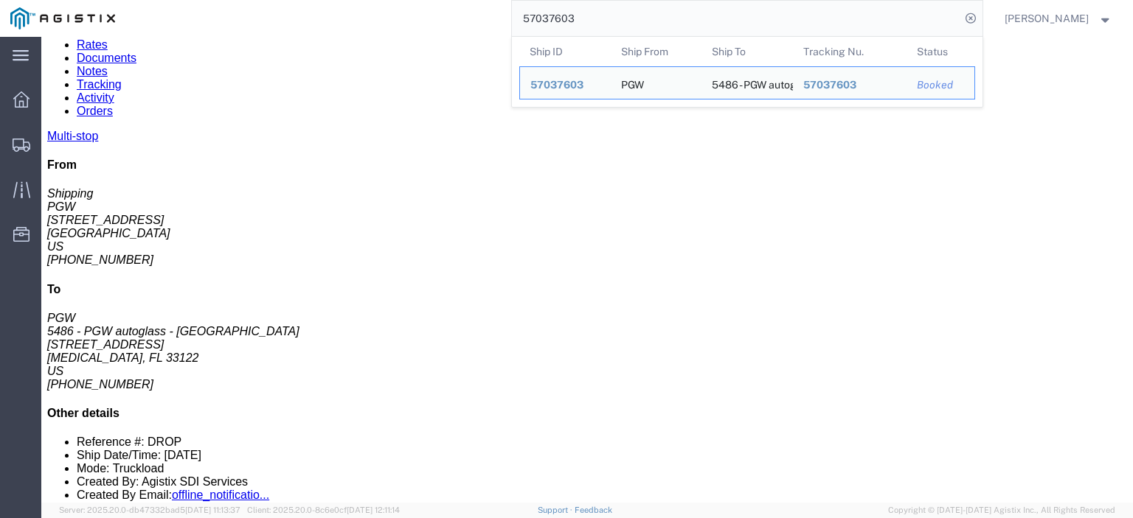
drag, startPoint x: 630, startPoint y: 24, endPoint x: 494, endPoint y: 4, distance: 137.7
click at [498, 7] on div "57037603 Ship ID Ship From Ship To Tracking Nu. Status Ship ID 57037603 Ship Fr…" at bounding box center [553, 18] width 857 height 37
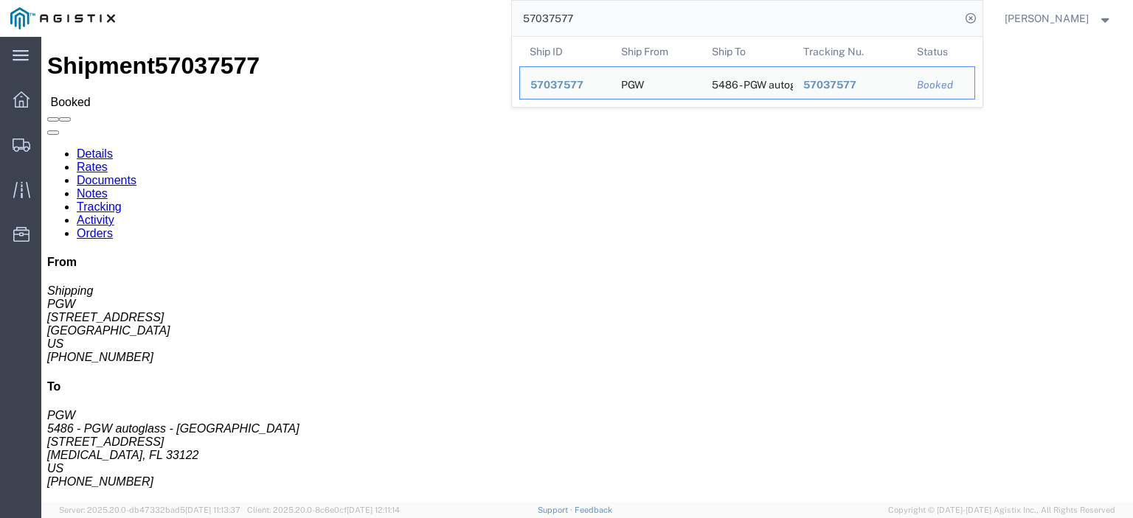
click link "Notes"
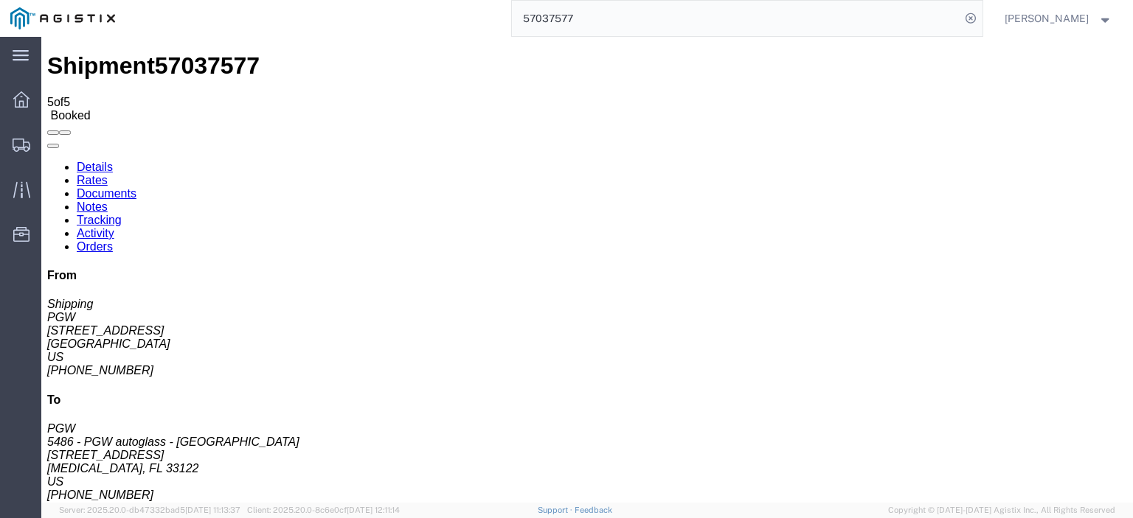
scroll to position [10, 0]
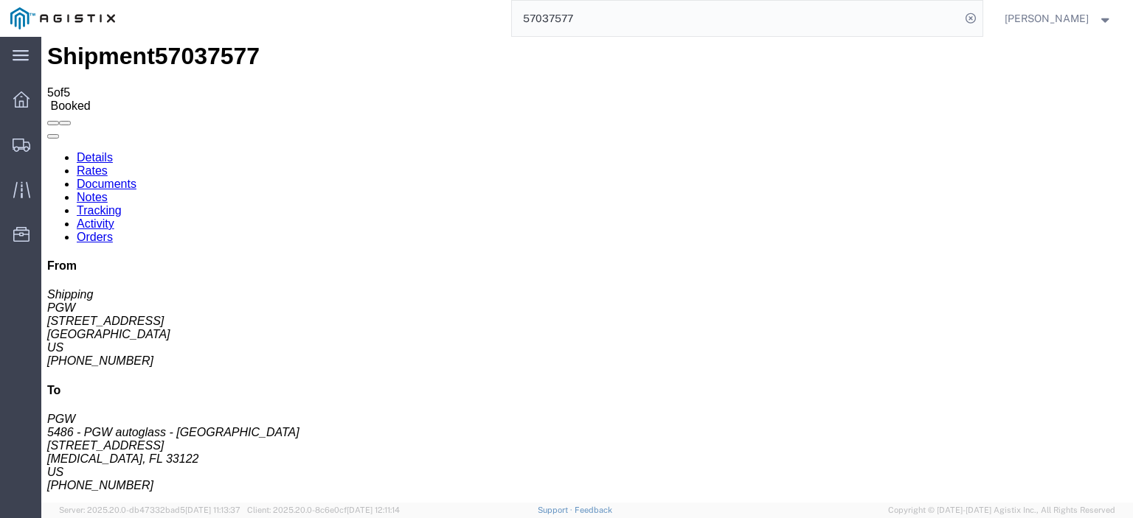
drag, startPoint x: 168, startPoint y: 85, endPoint x: 147, endPoint y: 85, distance: 21.4
click at [136, 178] on link "Documents" at bounding box center [107, 184] width 60 height 13
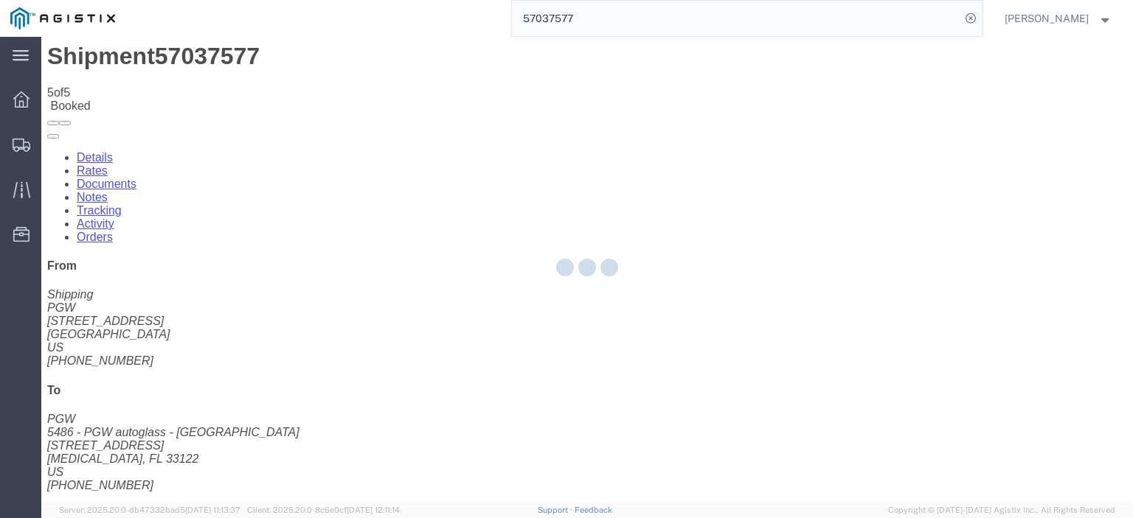
click at [131, 85] on div at bounding box center [586, 270] width 1091 height 466
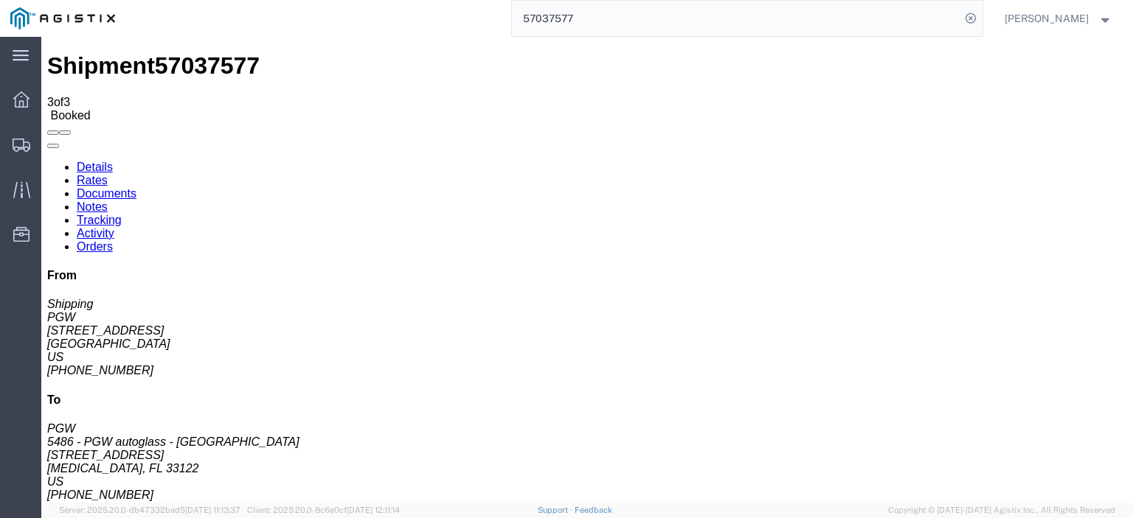
click at [108, 174] on link "Rates" at bounding box center [92, 180] width 31 height 13
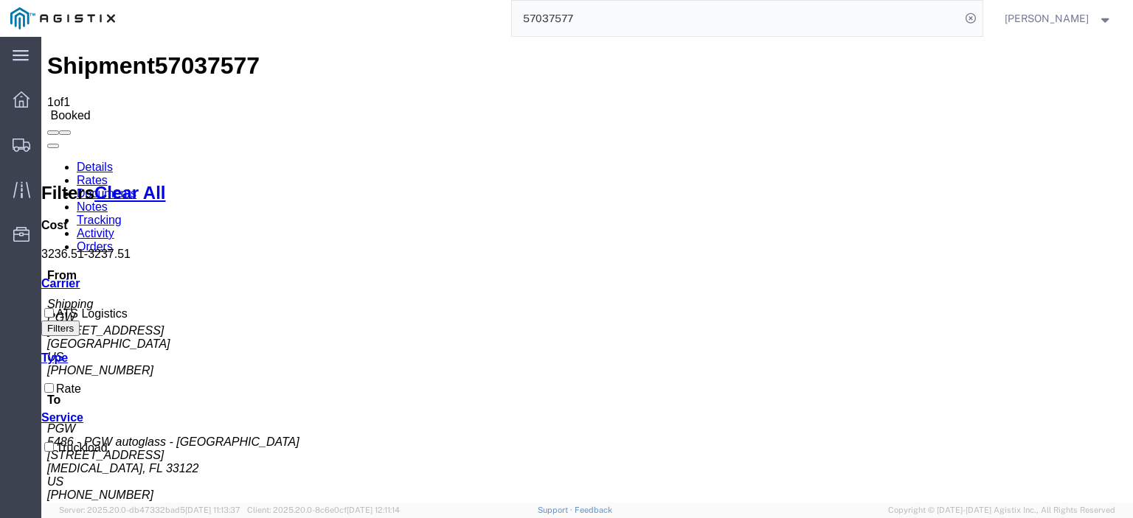
click at [108, 201] on link "Notes" at bounding box center [92, 207] width 31 height 13
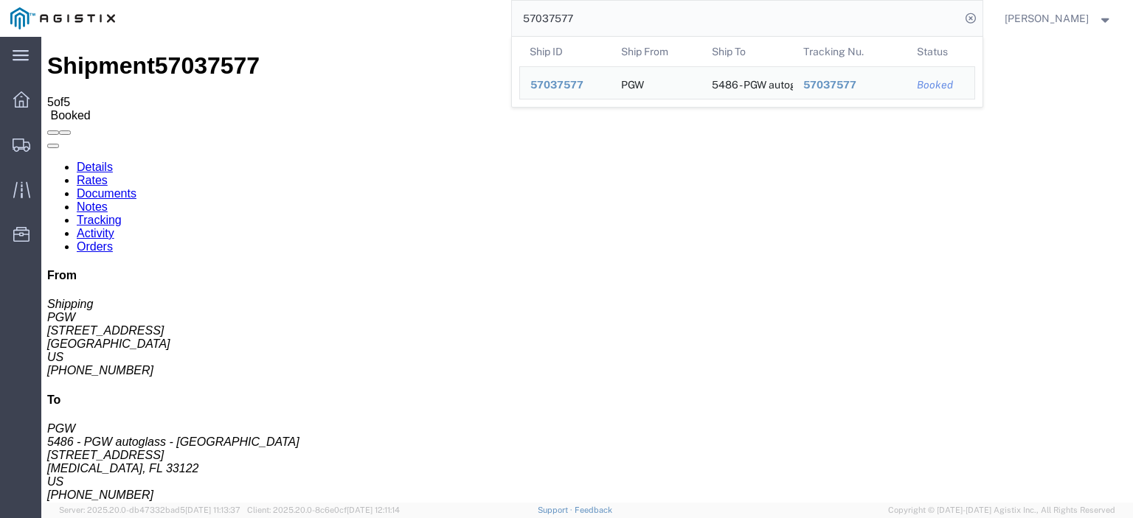
drag, startPoint x: 661, startPoint y: 9, endPoint x: 400, endPoint y: -18, distance: 262.4
click at [400, 0] on html "main_menu Created with Sketch. Collapse Menu Dashboard Shipments Traffic Resour…" at bounding box center [566, 259] width 1133 height 518
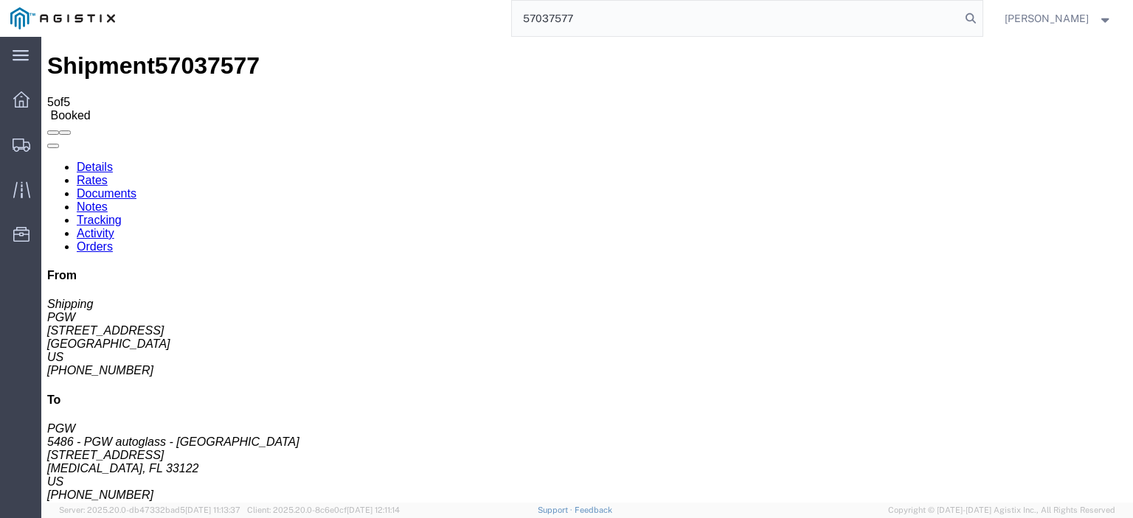
type input "57037577"
click at [108, 174] on link "Rates" at bounding box center [92, 180] width 31 height 13
